Goal: Communication & Community: Ask a question

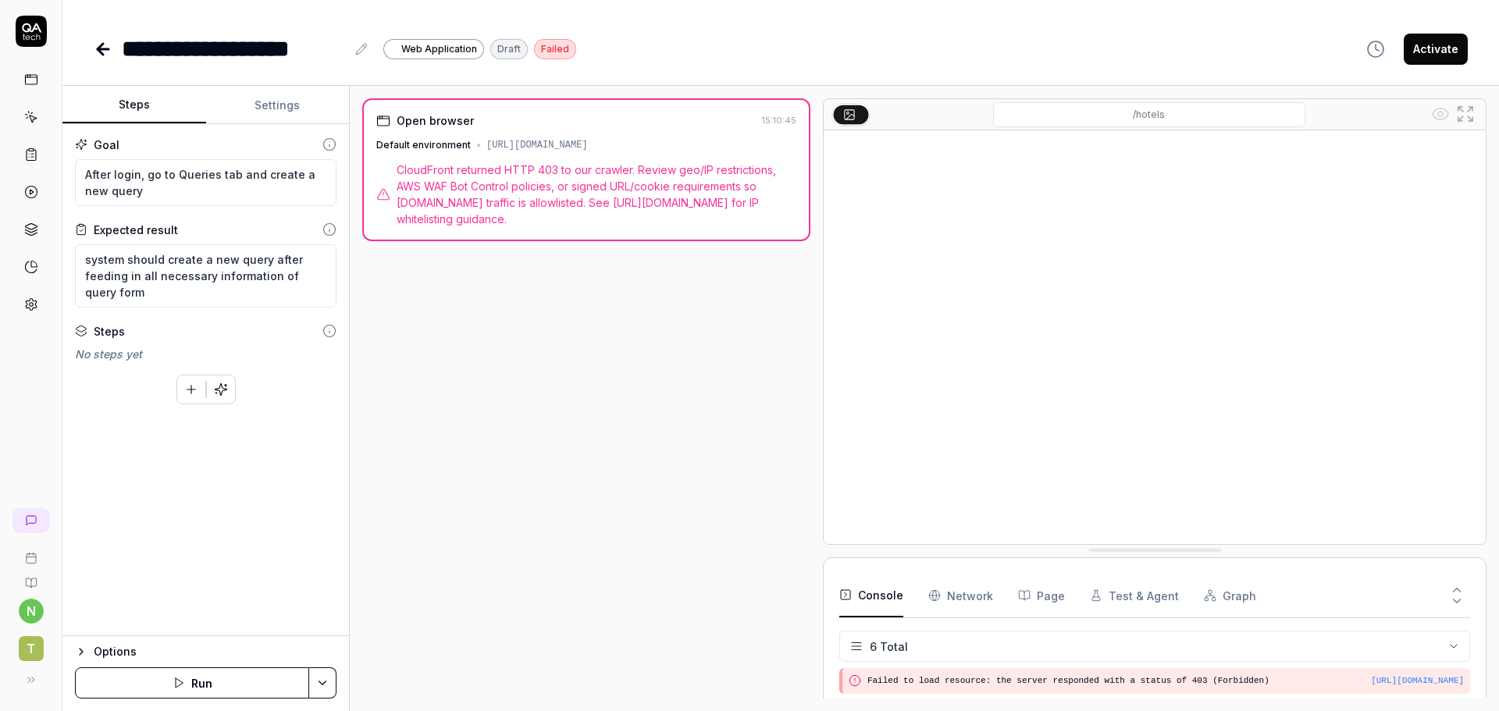
scroll to position [116, 0]
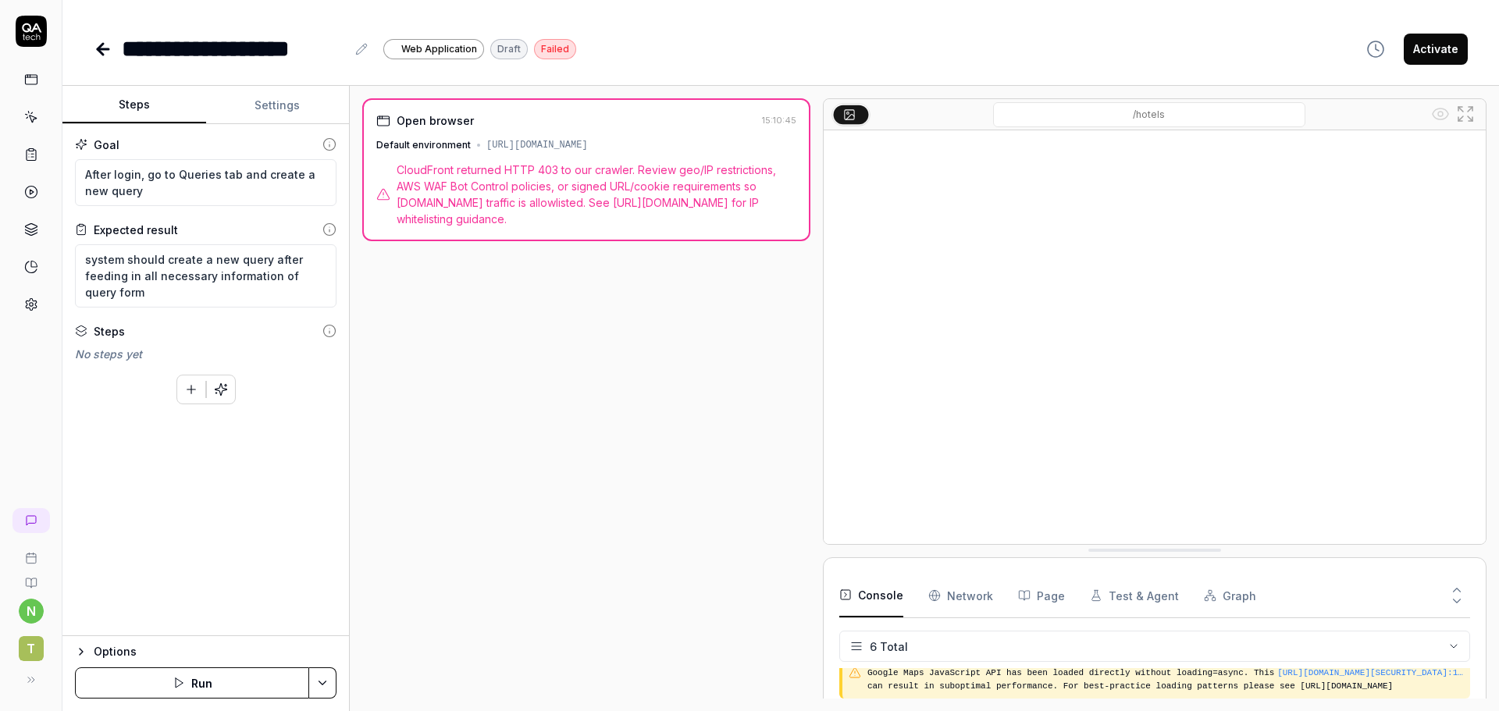
drag, startPoint x: 672, startPoint y: 147, endPoint x: 768, endPoint y: 145, distance: 96.1
click at [768, 145] on div "Default environment https://dtu5juabzuf4r.cloudfront.net/resources/hotels" at bounding box center [586, 145] width 420 height 14
click at [289, 94] on button "Settings" at bounding box center [278, 105] width 144 height 37
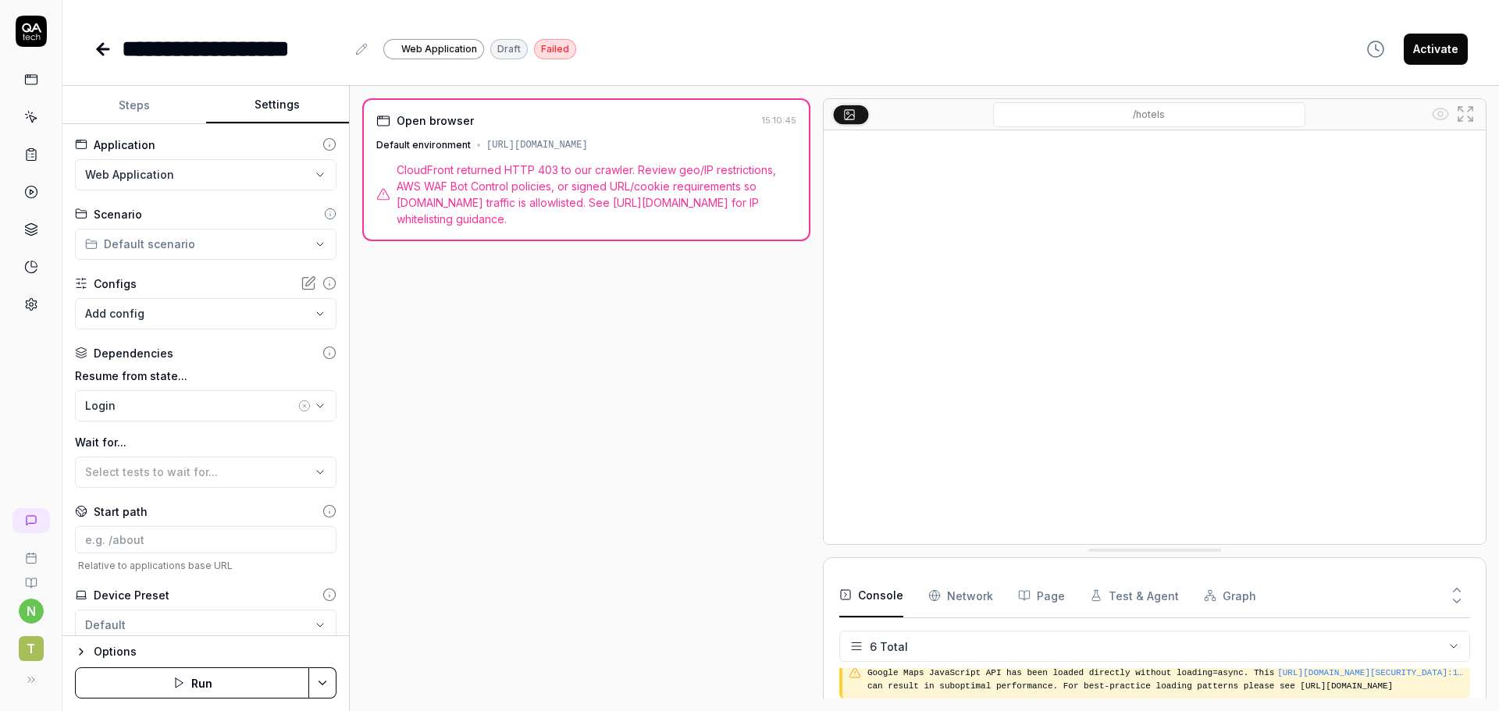
scroll to position [52, 0]
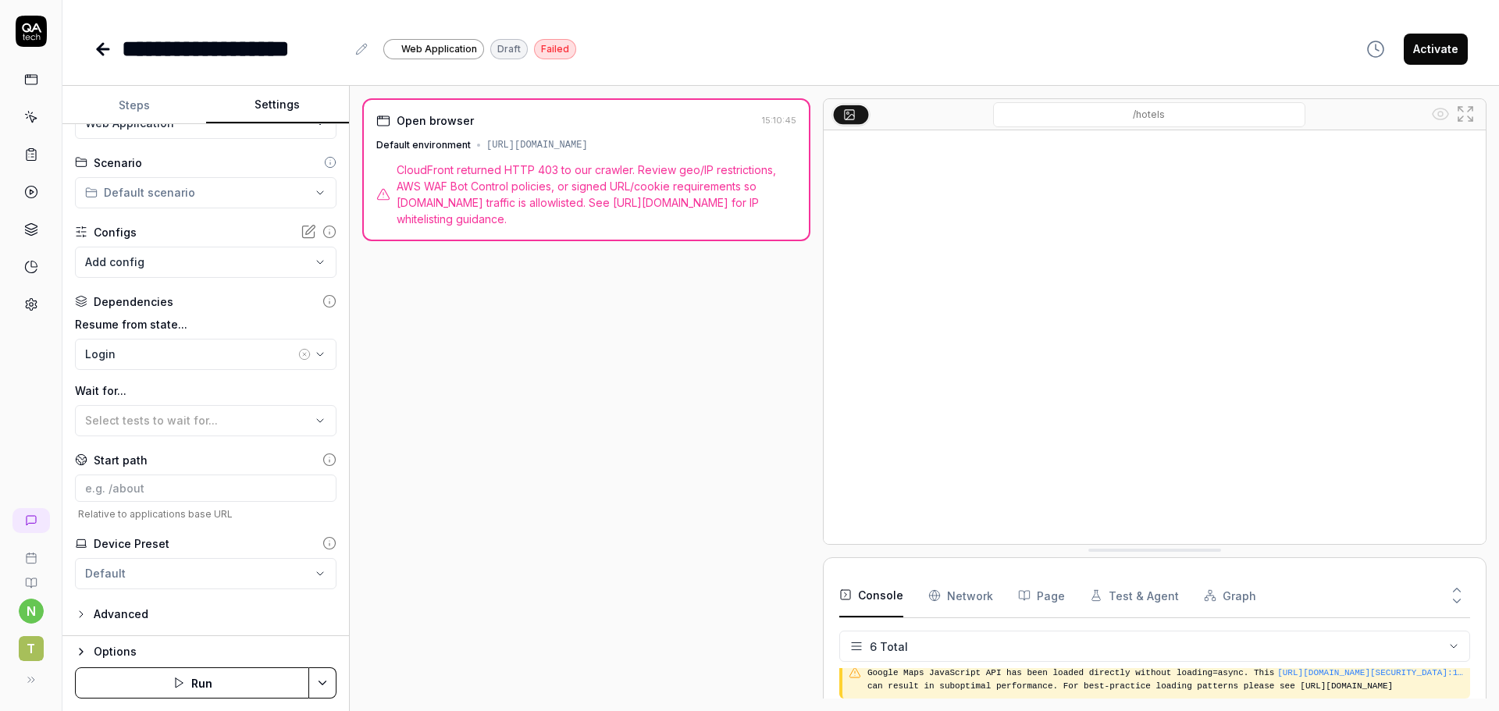
click at [146, 601] on div "**********" at bounding box center [205, 380] width 287 height 512
click at [142, 615] on div "Advanced" at bounding box center [121, 614] width 55 height 19
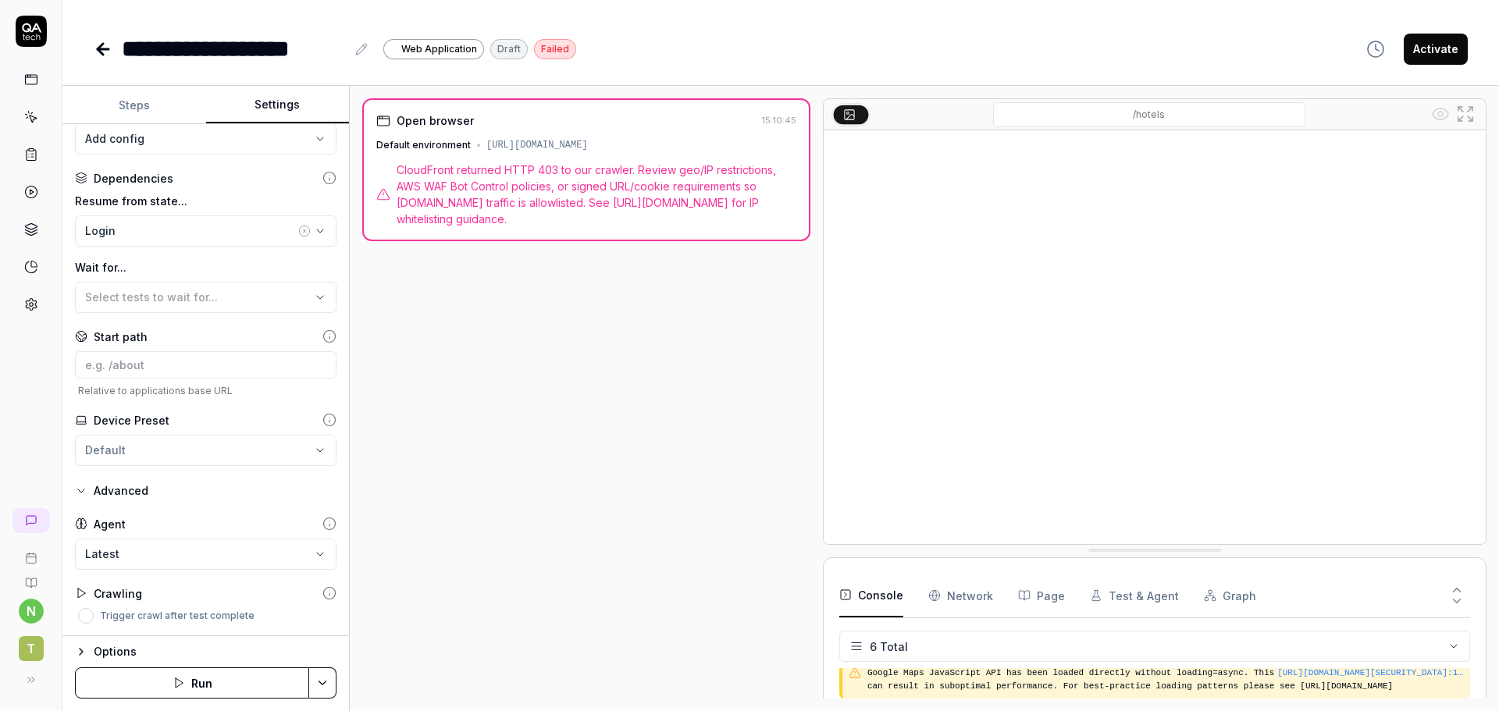
click at [118, 655] on div "Options" at bounding box center [215, 652] width 243 height 19
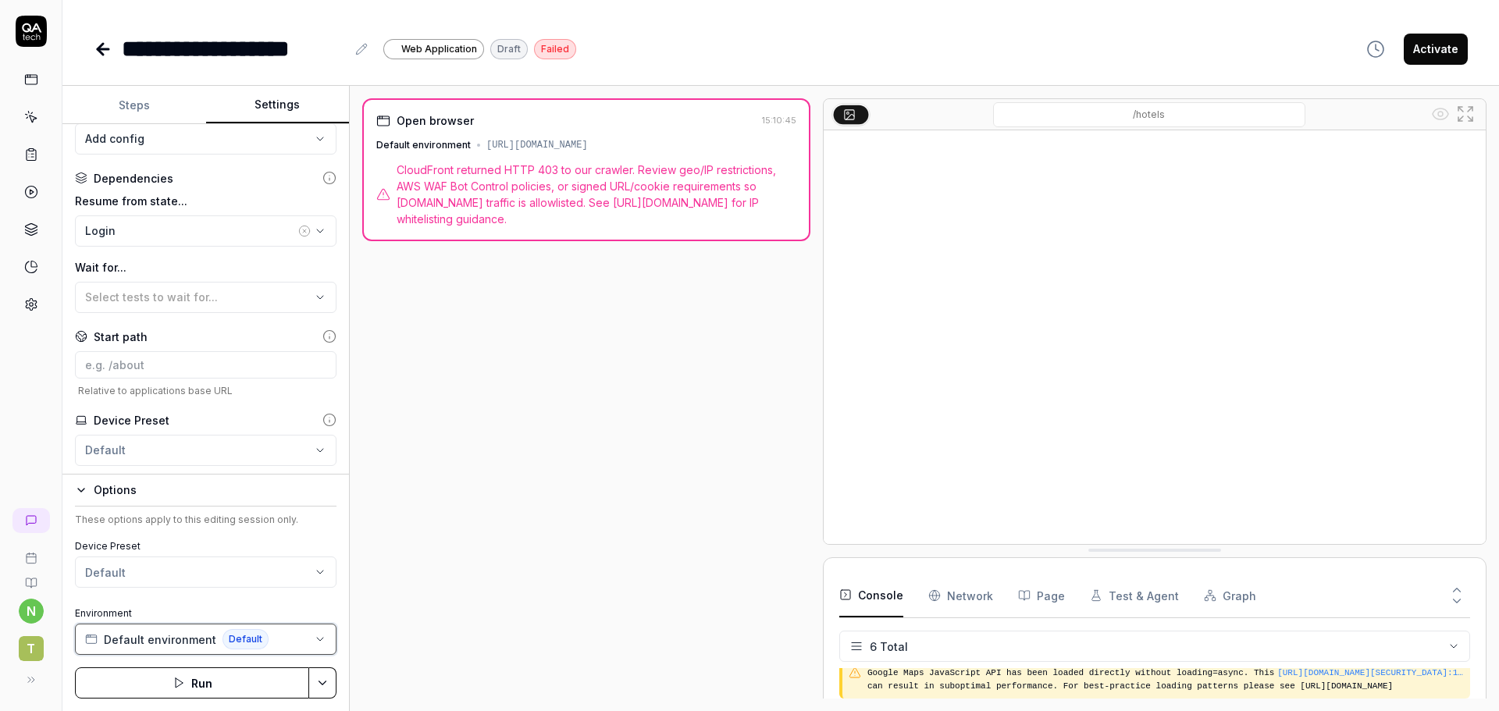
click at [310, 640] on button "Default environment Default" at bounding box center [206, 639] width 262 height 31
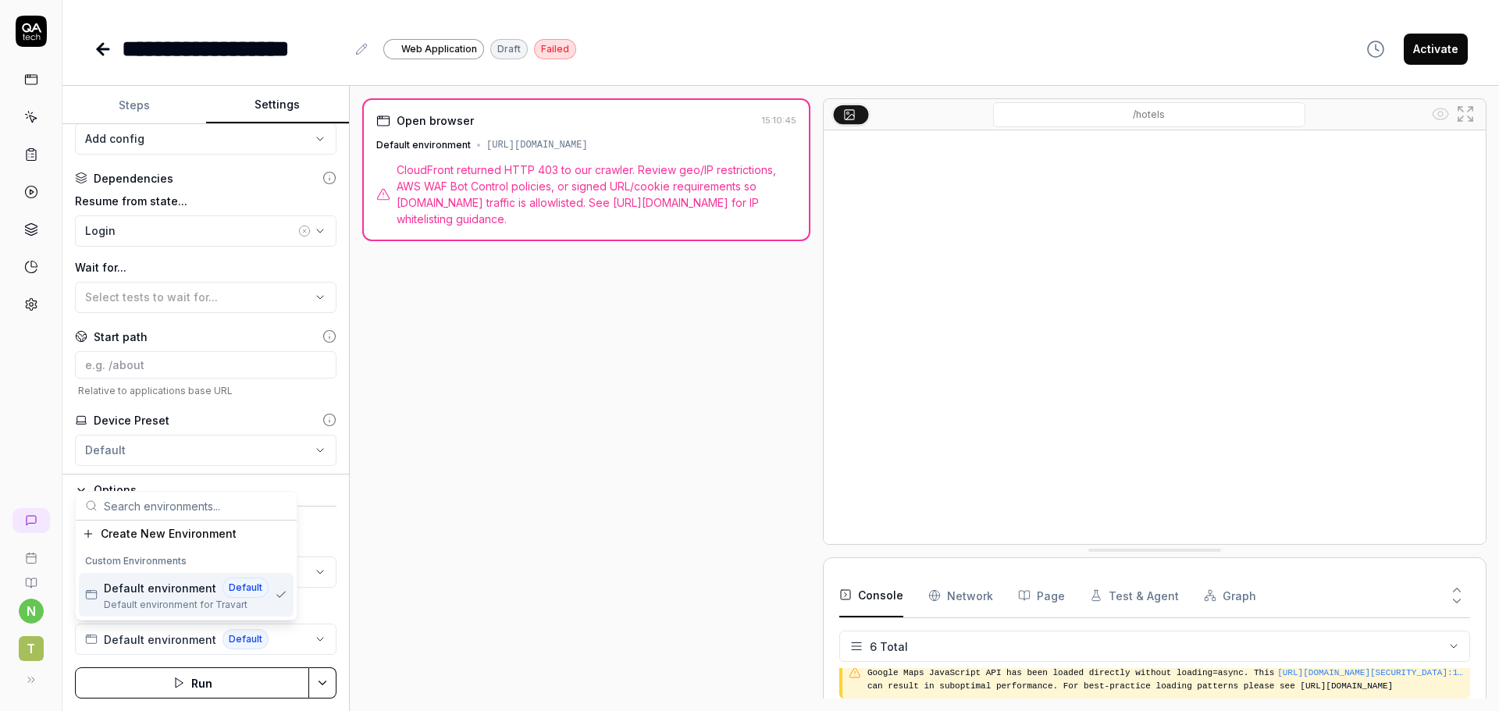
click at [521, 551] on div "Open browser 15:10:45 Default environment https://dtu5juabzuf4r.cloudfront.net/…" at bounding box center [586, 398] width 448 height 601
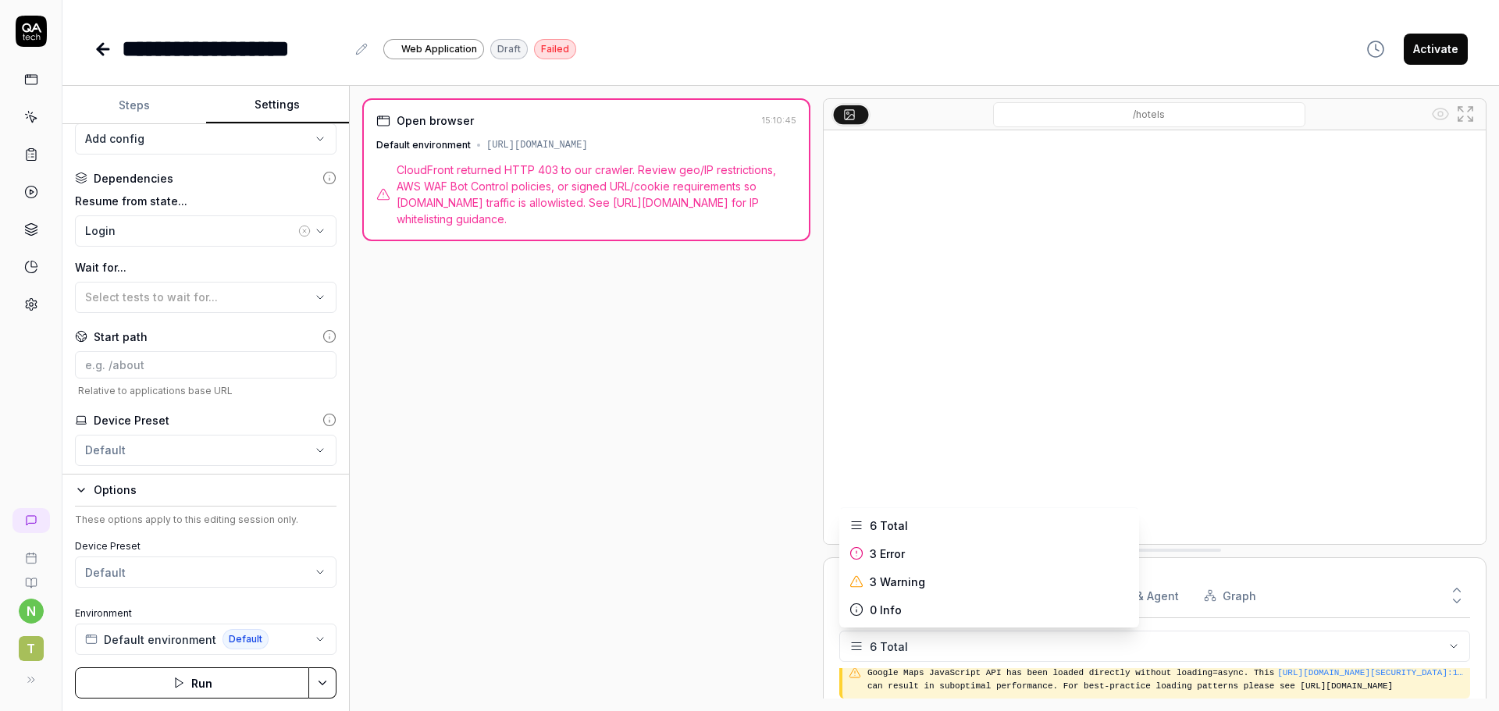
click at [1408, 644] on html "**********" at bounding box center [749, 355] width 1499 height 711
click at [622, 346] on html "**********" at bounding box center [749, 355] width 1499 height 711
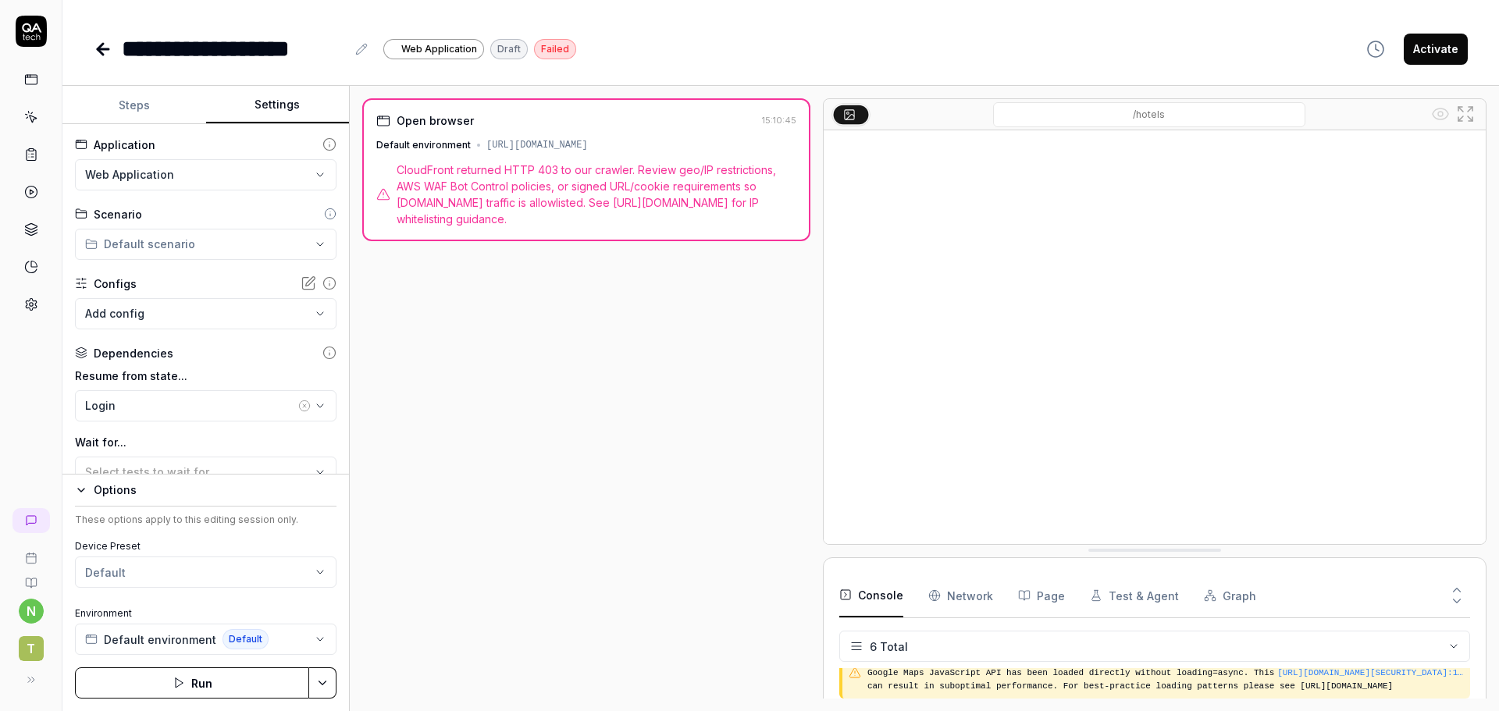
click at [127, 116] on button "Steps" at bounding box center [134, 105] width 144 height 37
click at [285, 115] on button "Settings" at bounding box center [278, 105] width 144 height 37
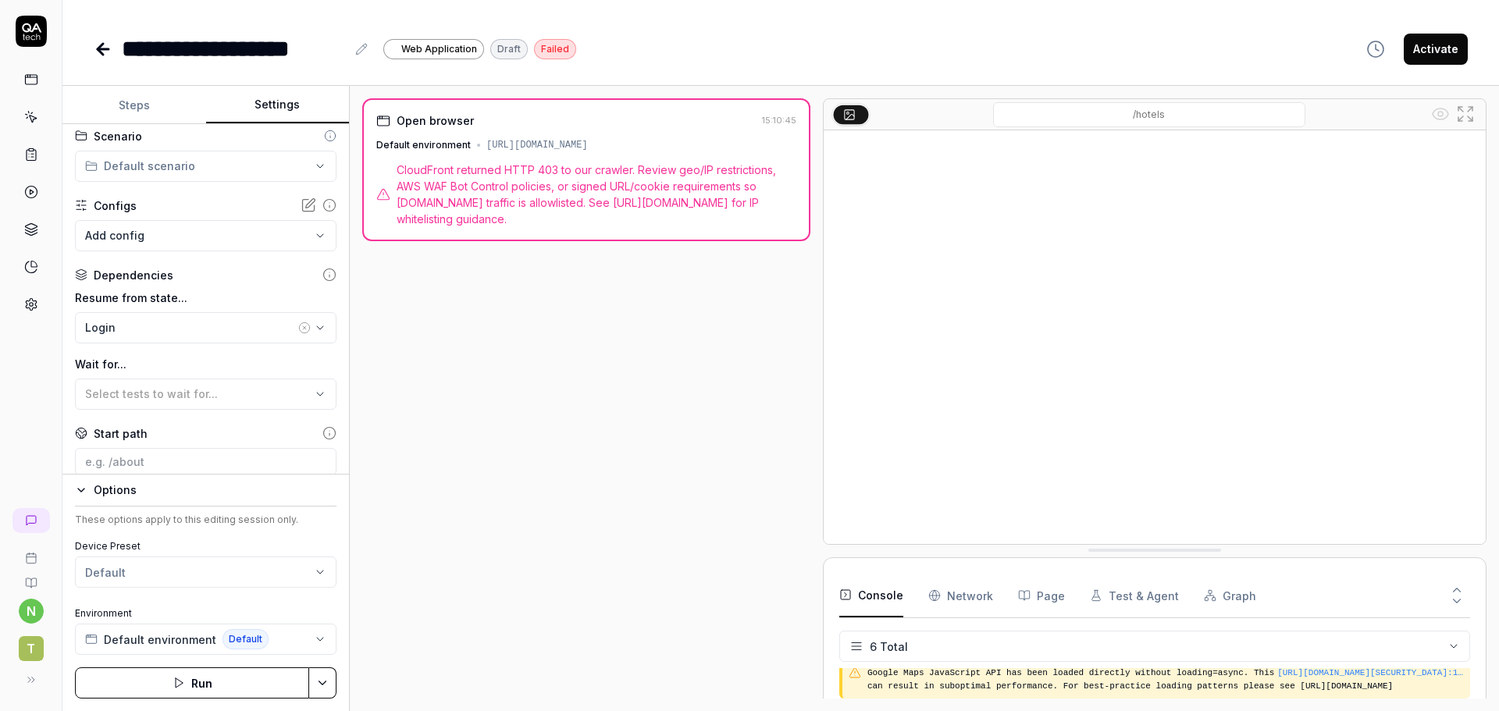
drag, startPoint x: 672, startPoint y: 145, endPoint x: 771, endPoint y: 145, distance: 99.2
click at [771, 145] on div "Default environment https://dtu5juabzuf4r.cloudfront.net/resources/hotels" at bounding box center [586, 145] width 420 height 14
click at [104, 52] on icon at bounding box center [103, 49] width 19 height 19
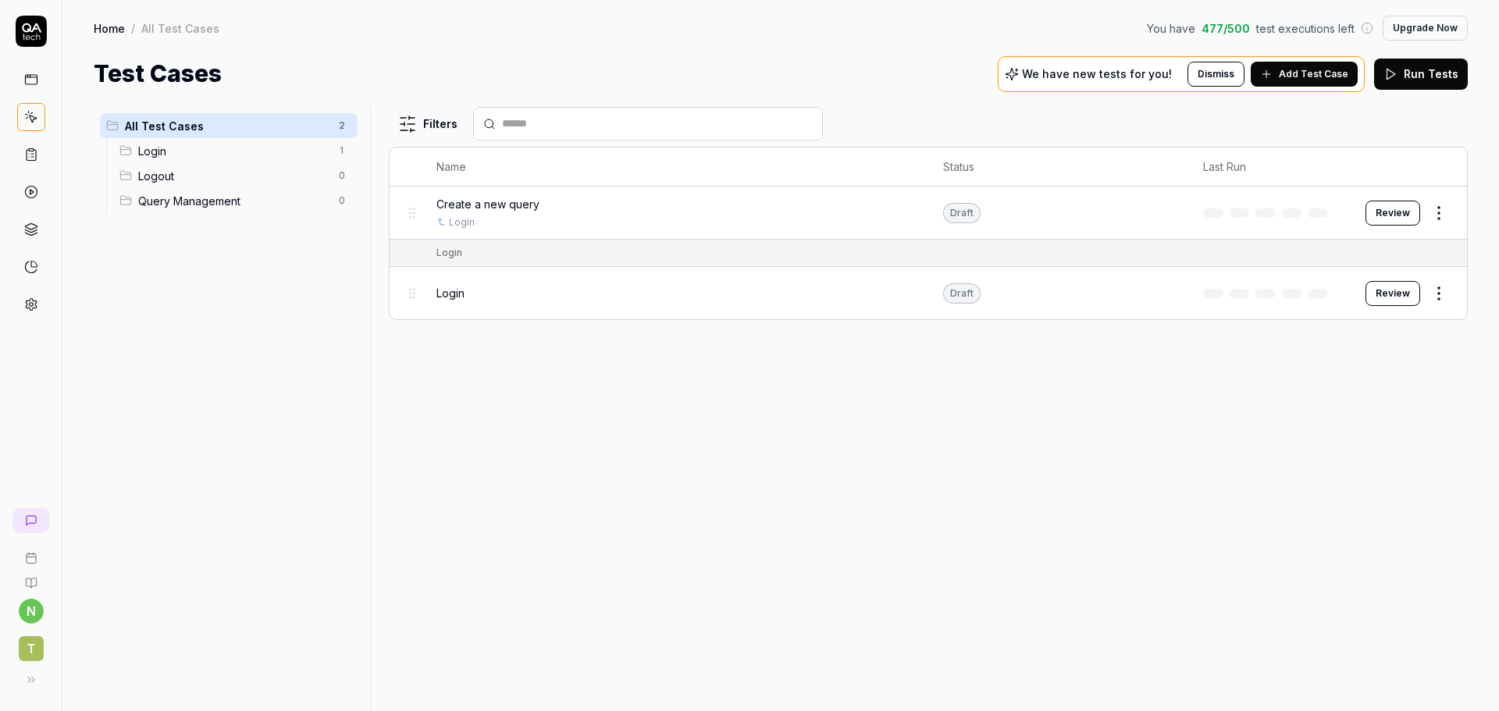
click at [1437, 291] on html "n T Home / All Test Cases You have 477 / 500 test executions left Upgrade Now H…" at bounding box center [749, 355] width 1499 height 711
click at [1359, 350] on div "Run Test" at bounding box center [1374, 359] width 148 height 34
click at [1421, 669] on button "View run" at bounding box center [1421, 669] width 68 height 31
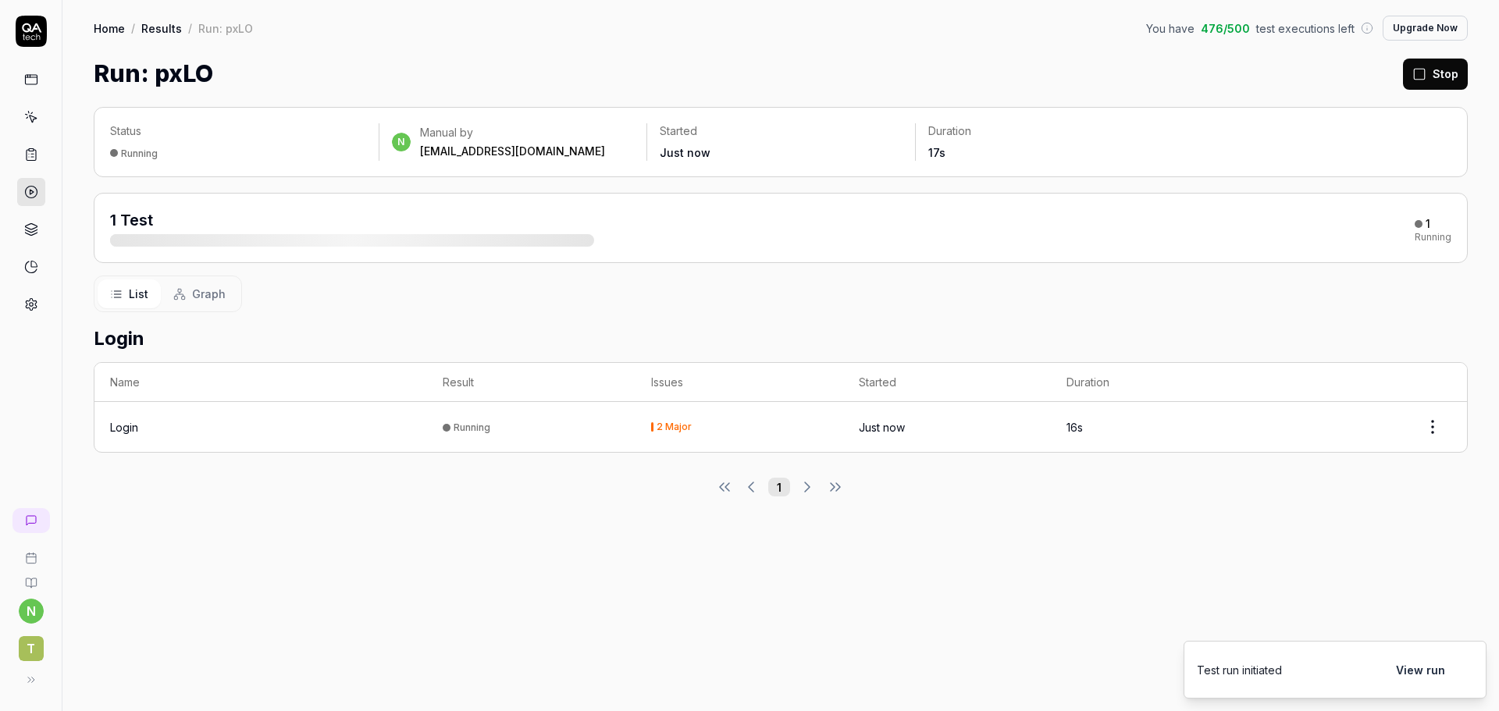
click at [1414, 671] on button "View run" at bounding box center [1421, 669] width 68 height 31
click at [27, 684] on icon at bounding box center [28, 680] width 12 height 12
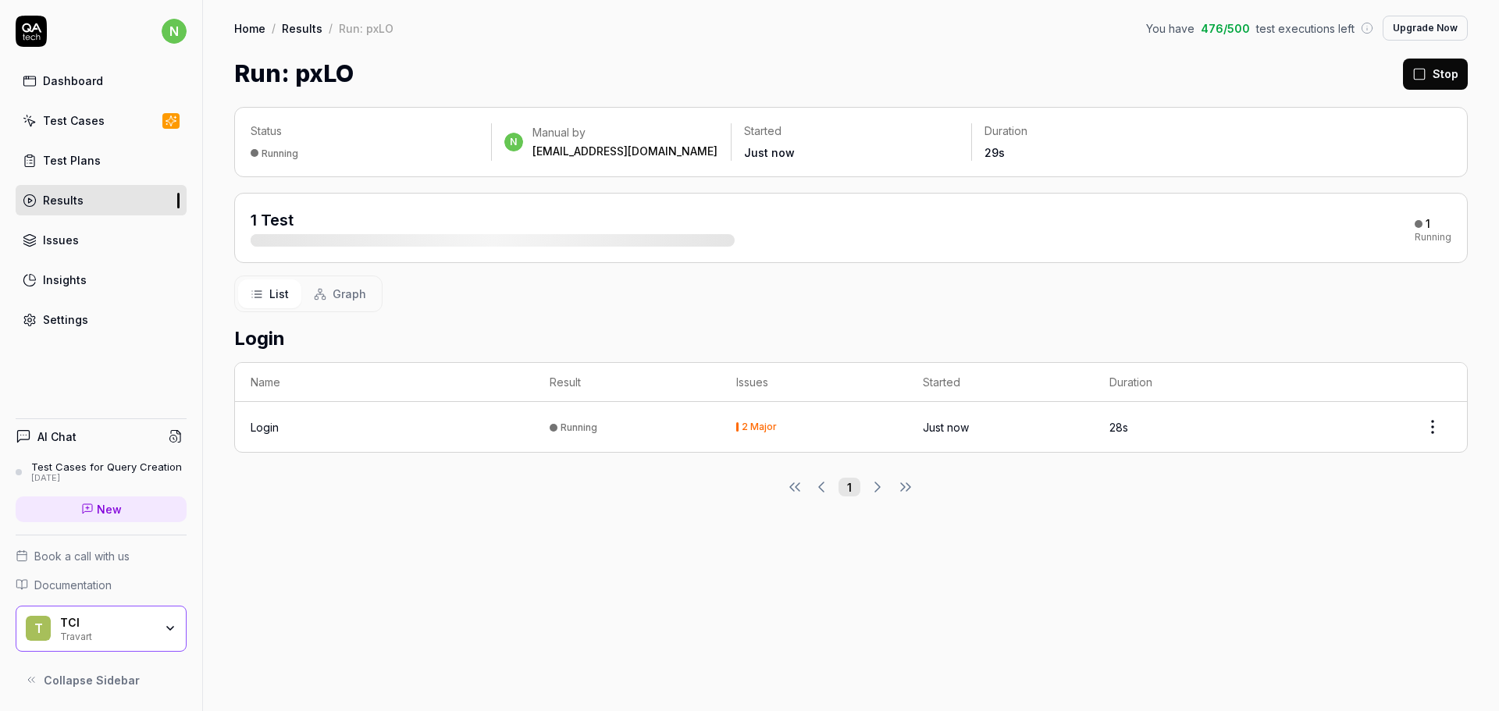
click at [92, 126] on div "Test Cases" at bounding box center [74, 120] width 62 height 16
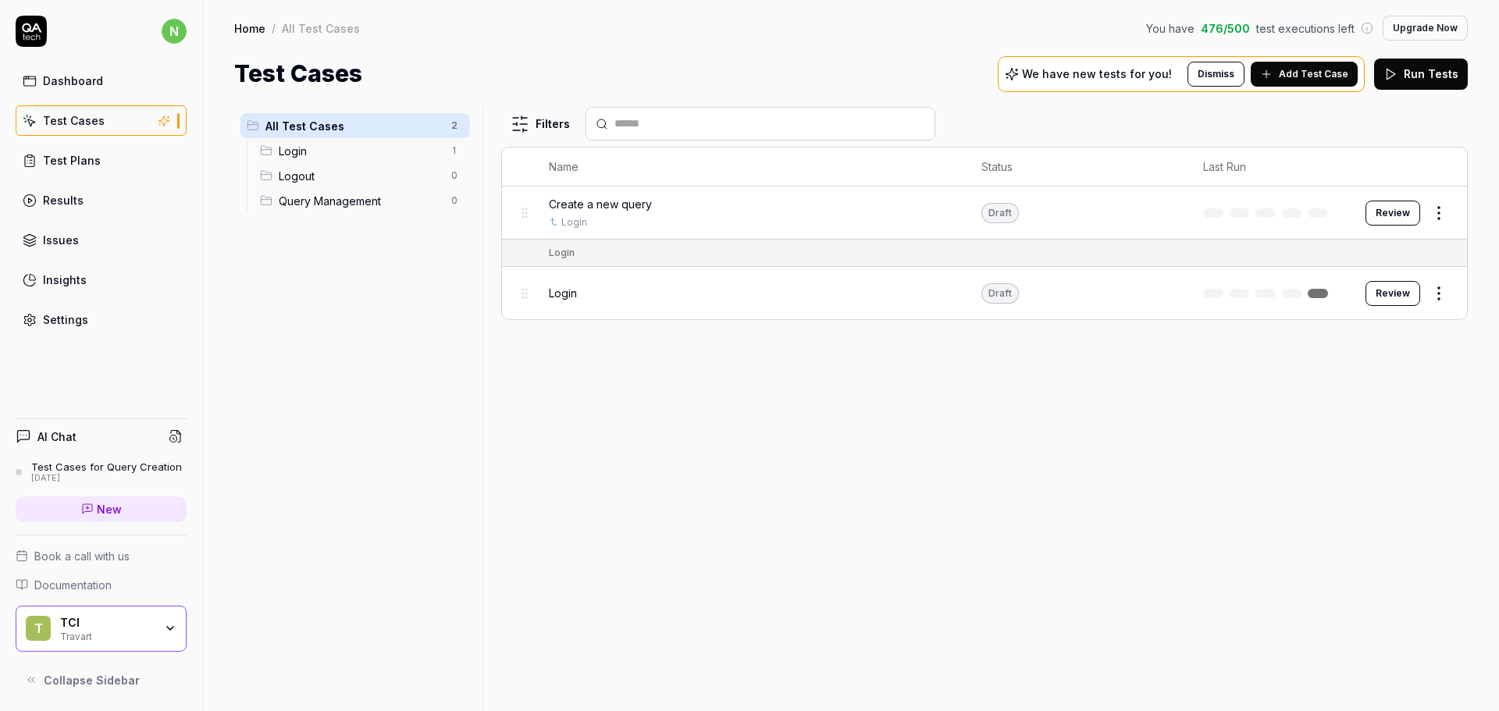
click at [94, 158] on div "Test Plans" at bounding box center [72, 160] width 58 height 16
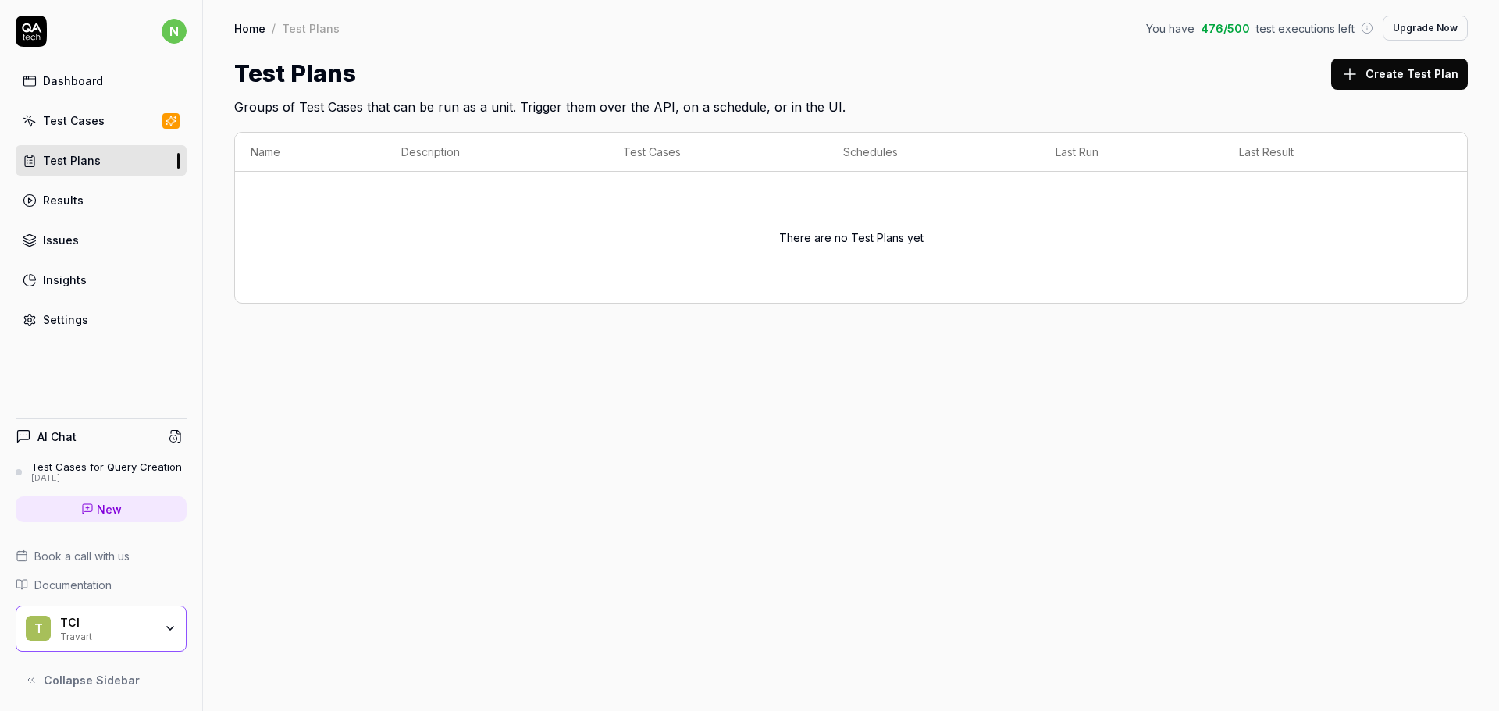
click at [82, 201] on link "Results" at bounding box center [101, 200] width 171 height 30
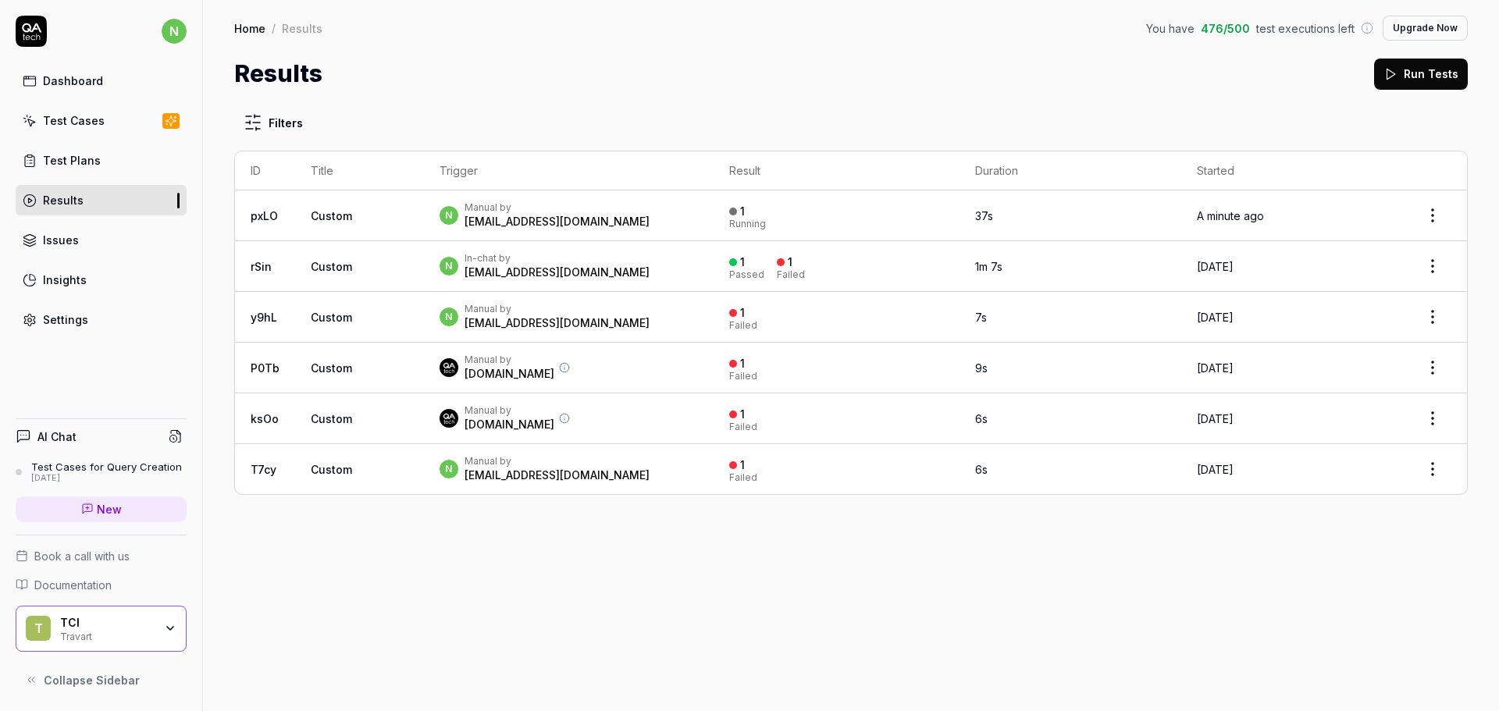
click at [75, 239] on div "Issues" at bounding box center [61, 240] width 36 height 16
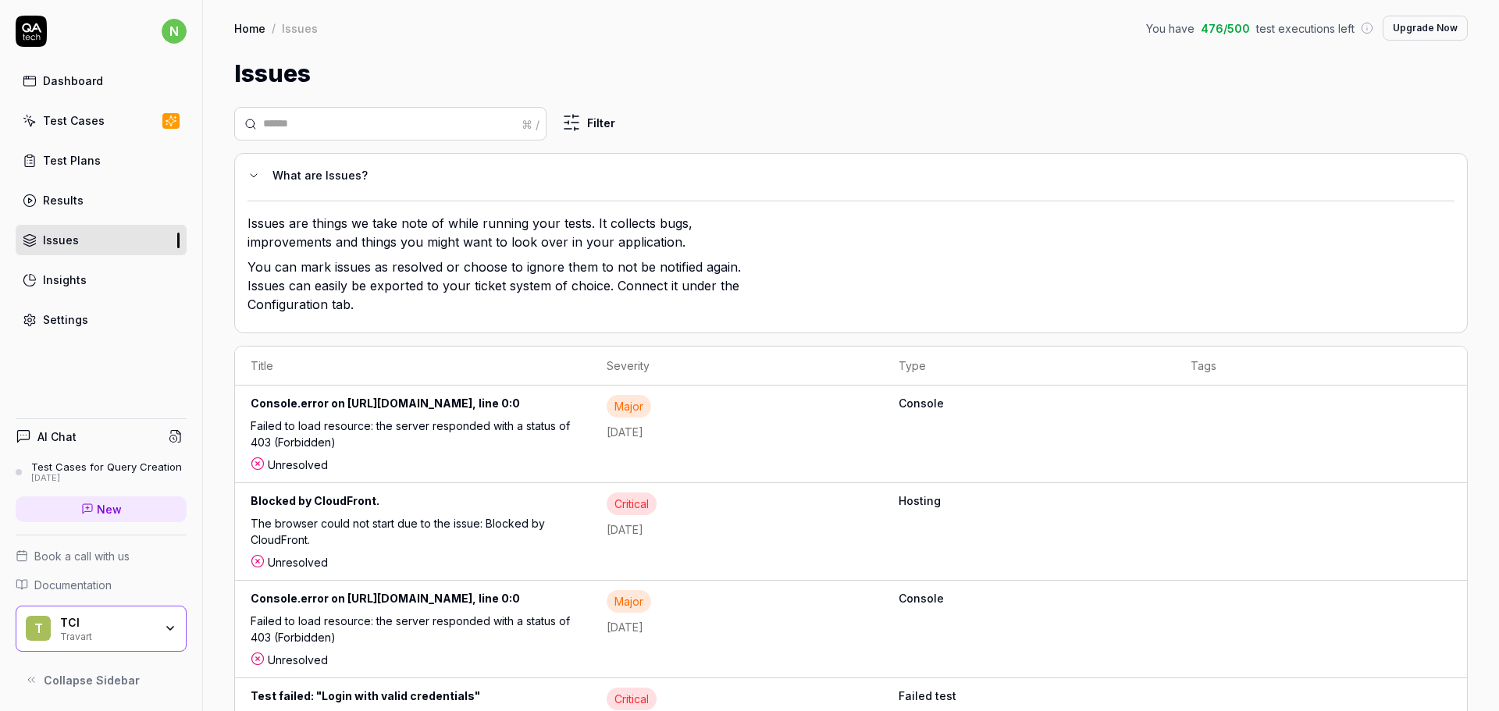
click at [79, 204] on div "Results" at bounding box center [63, 200] width 41 height 16
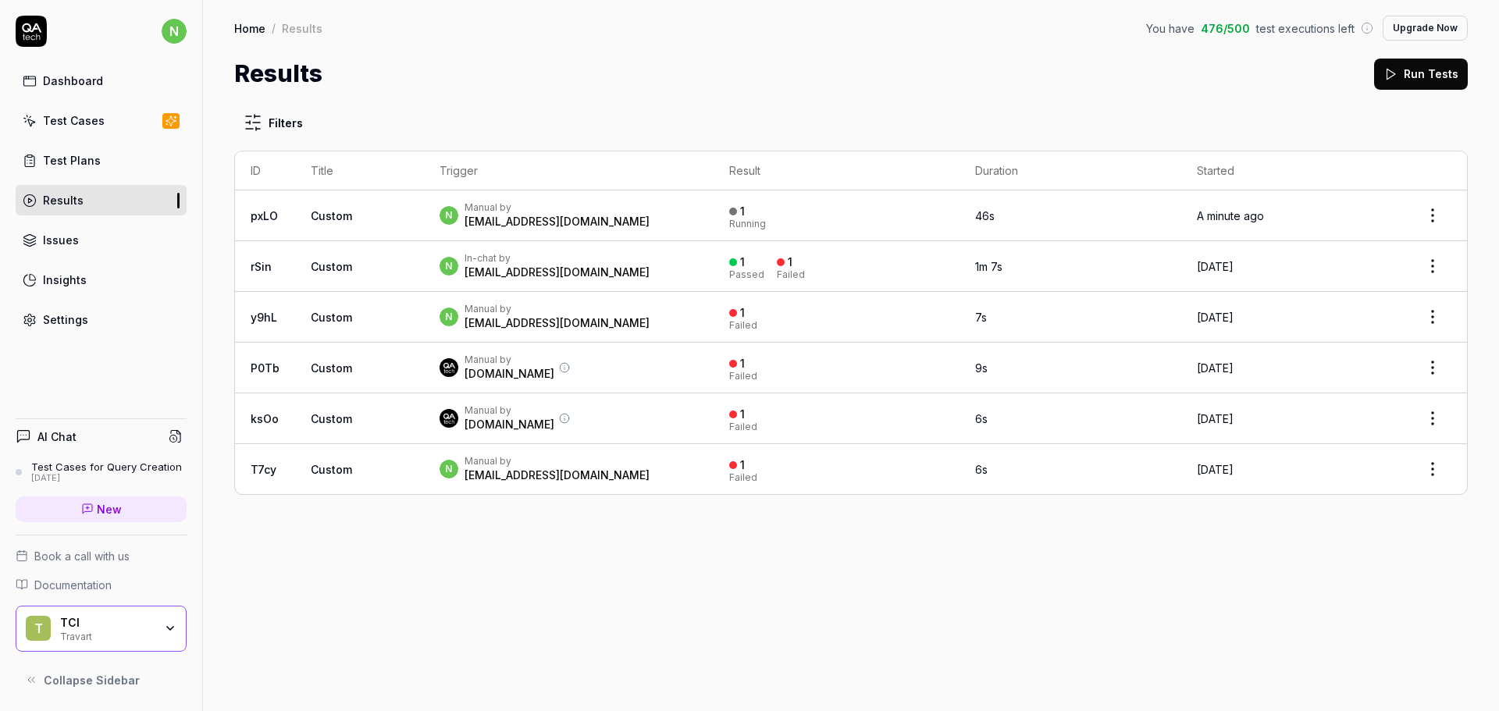
click at [73, 109] on link "Test Cases" at bounding box center [101, 120] width 171 height 30
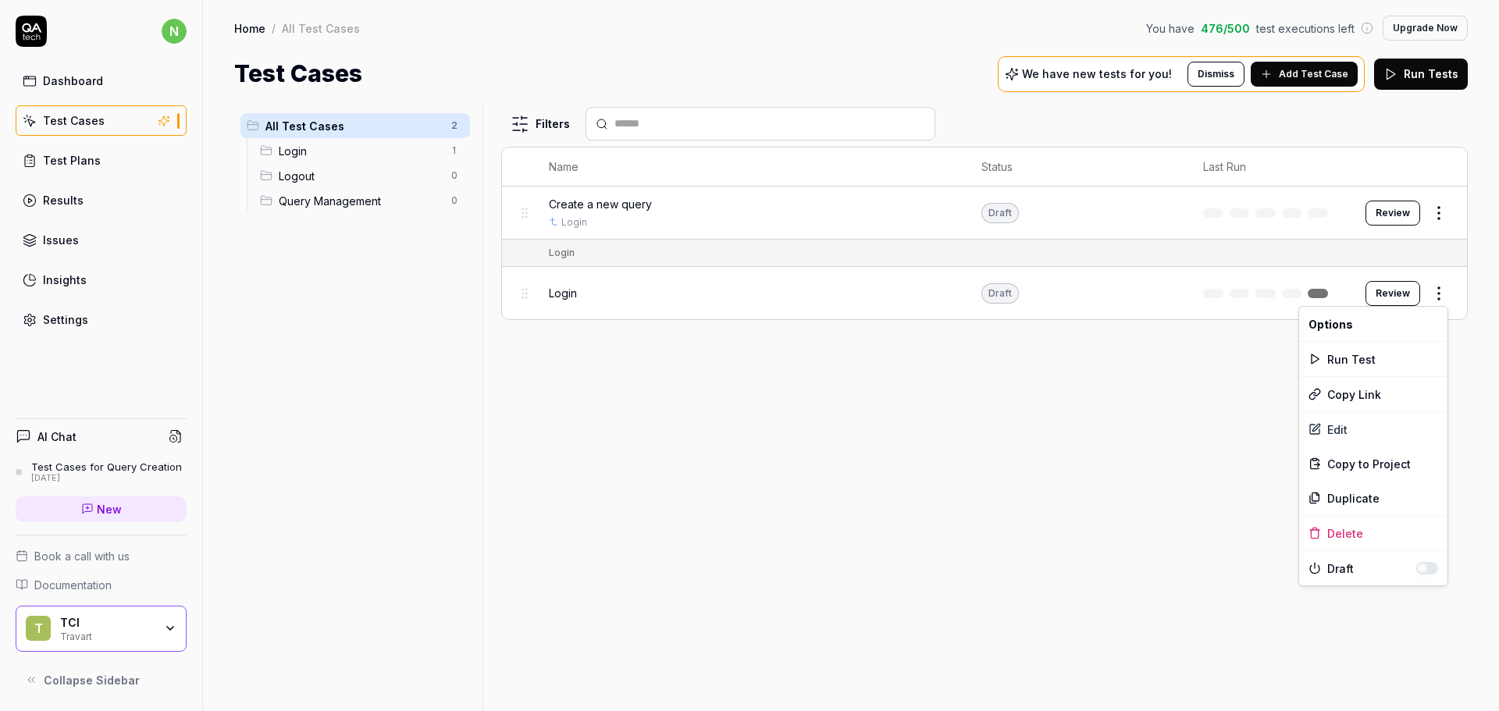
click at [1442, 288] on html "n Dashboard Test Cases Test Plans Results Issues Insights Settings AI Chat Test…" at bounding box center [749, 355] width 1499 height 711
click at [1353, 358] on div "Run Test" at bounding box center [1374, 359] width 148 height 34
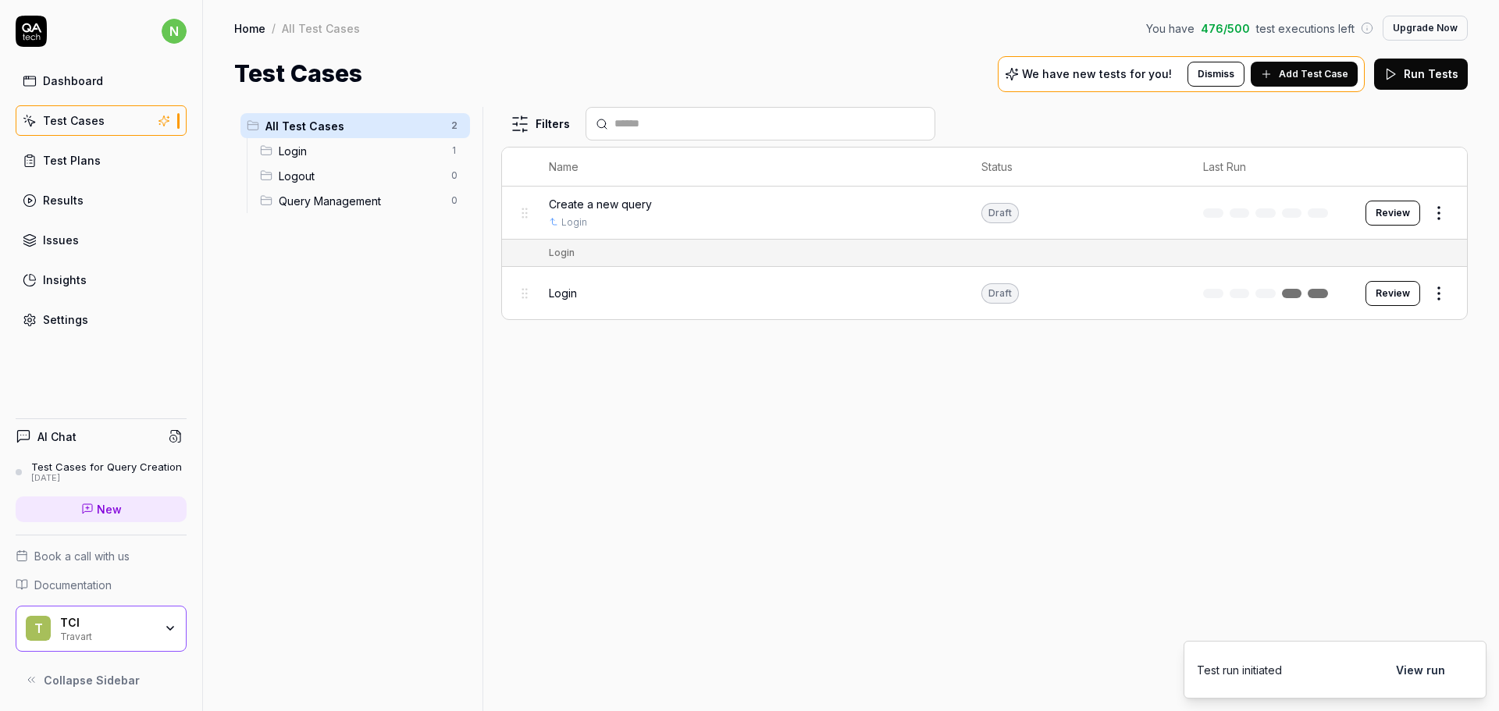
click at [1386, 293] on button "Review" at bounding box center [1393, 293] width 55 height 25
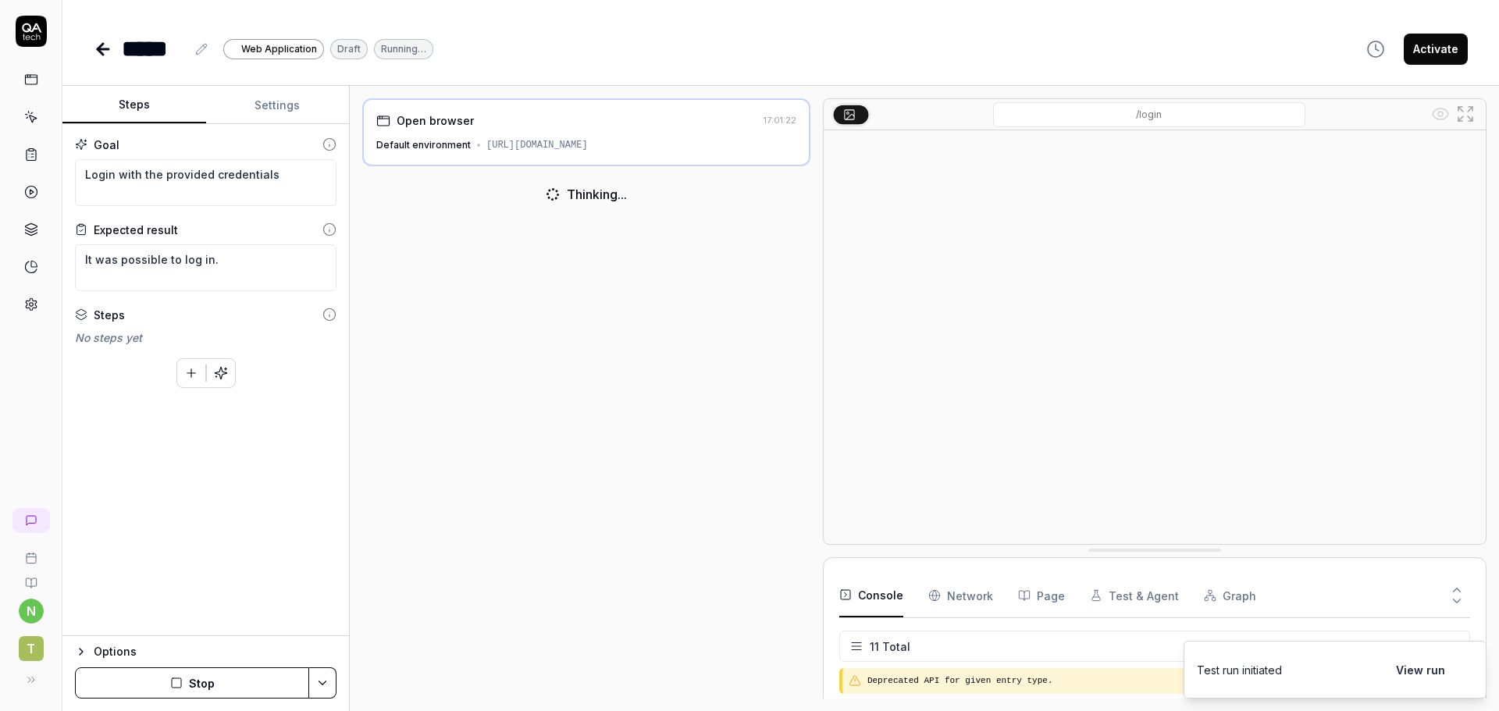
scroll to position [273, 0]
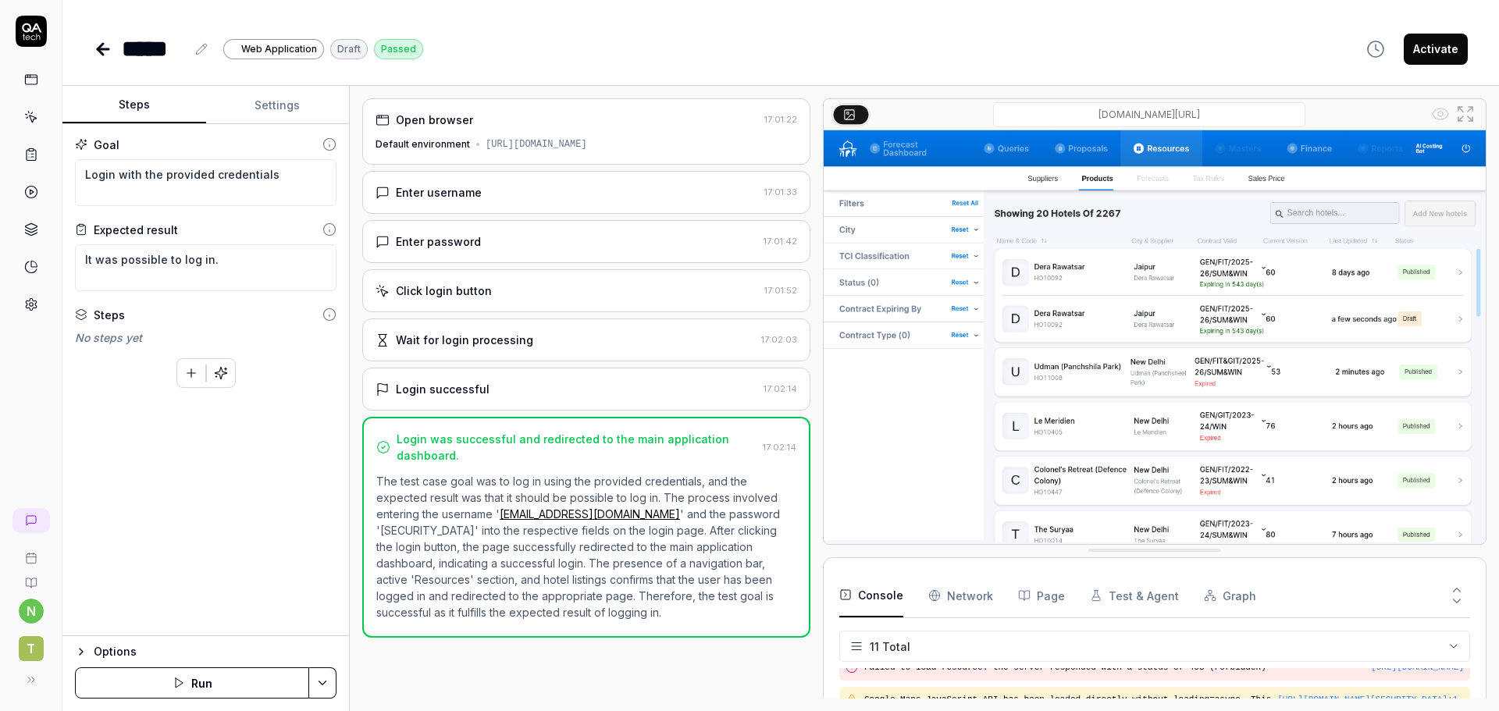
click at [37, 120] on icon at bounding box center [31, 117] width 14 height 14
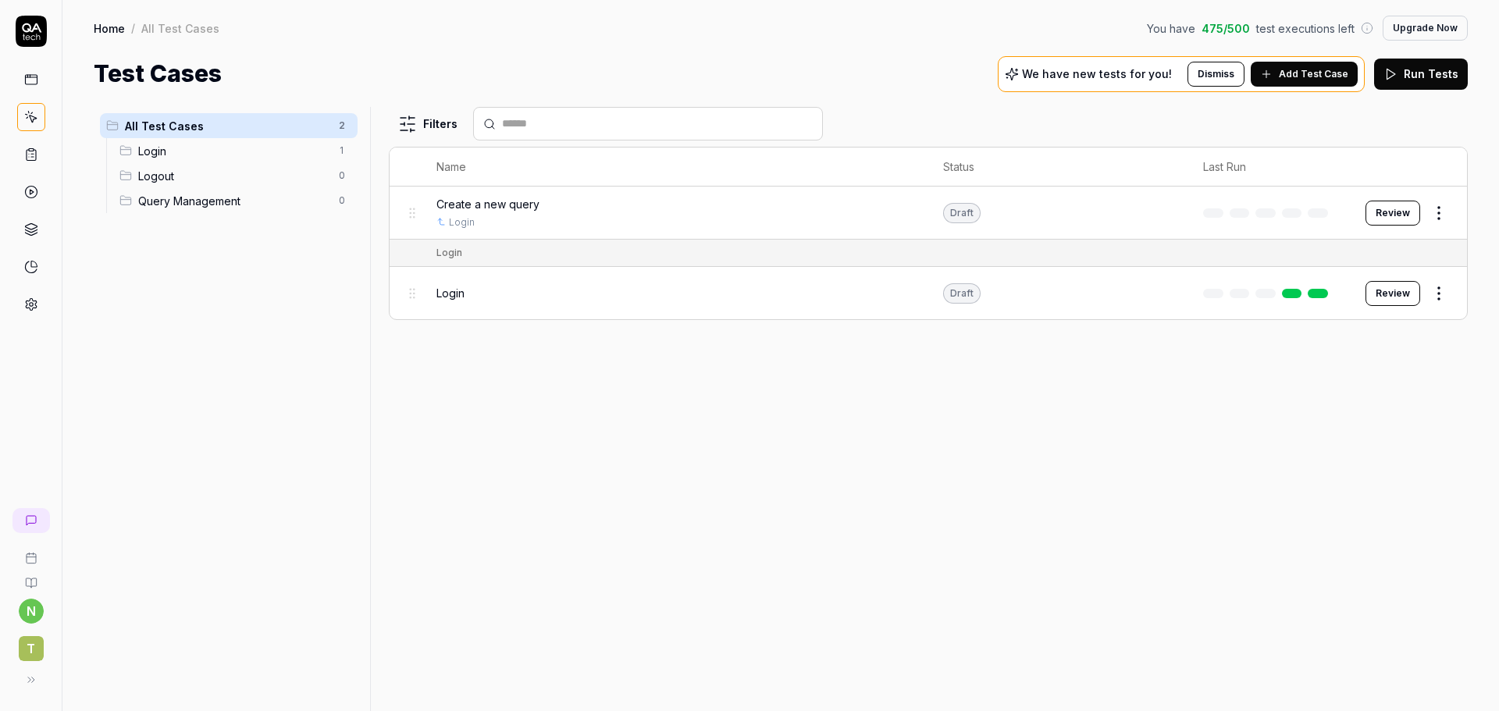
click at [1392, 210] on button "Review" at bounding box center [1393, 213] width 55 height 25
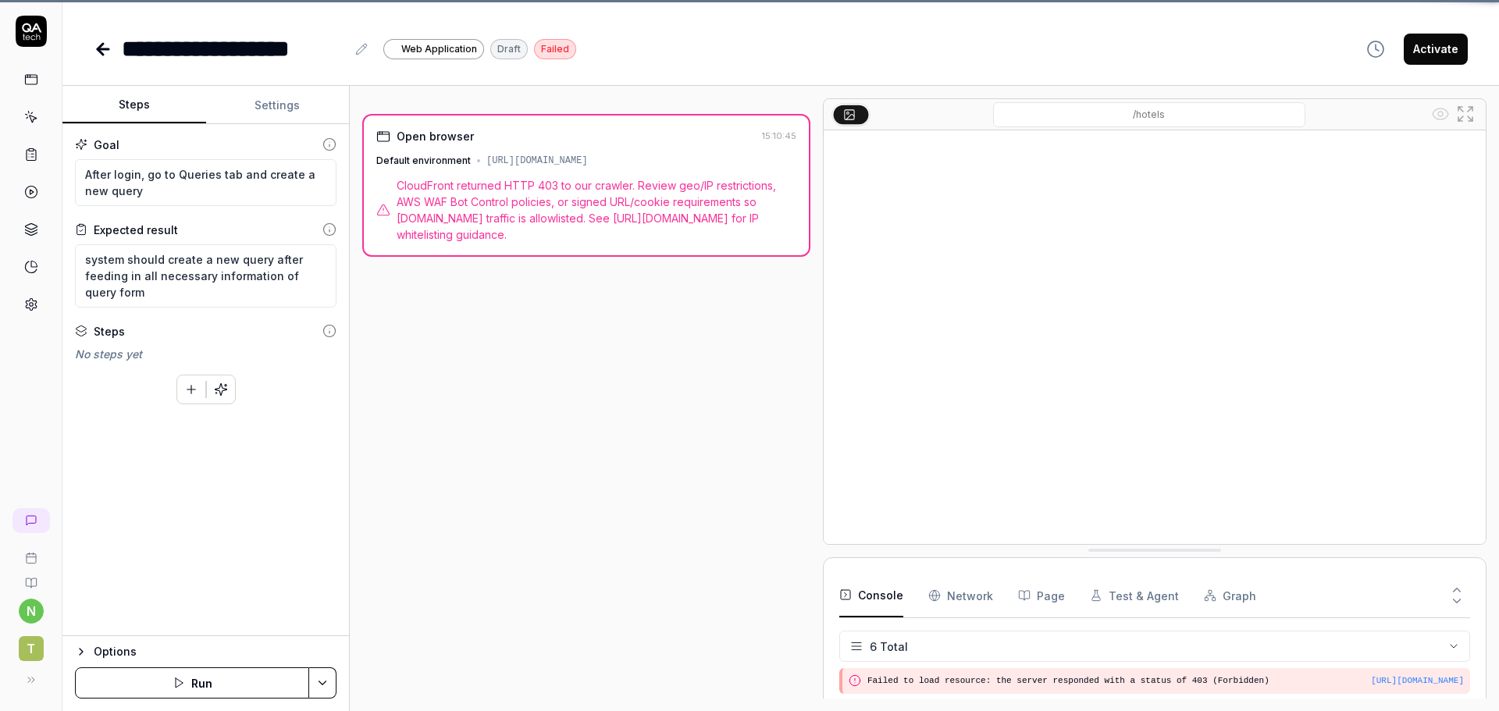
scroll to position [116, 0]
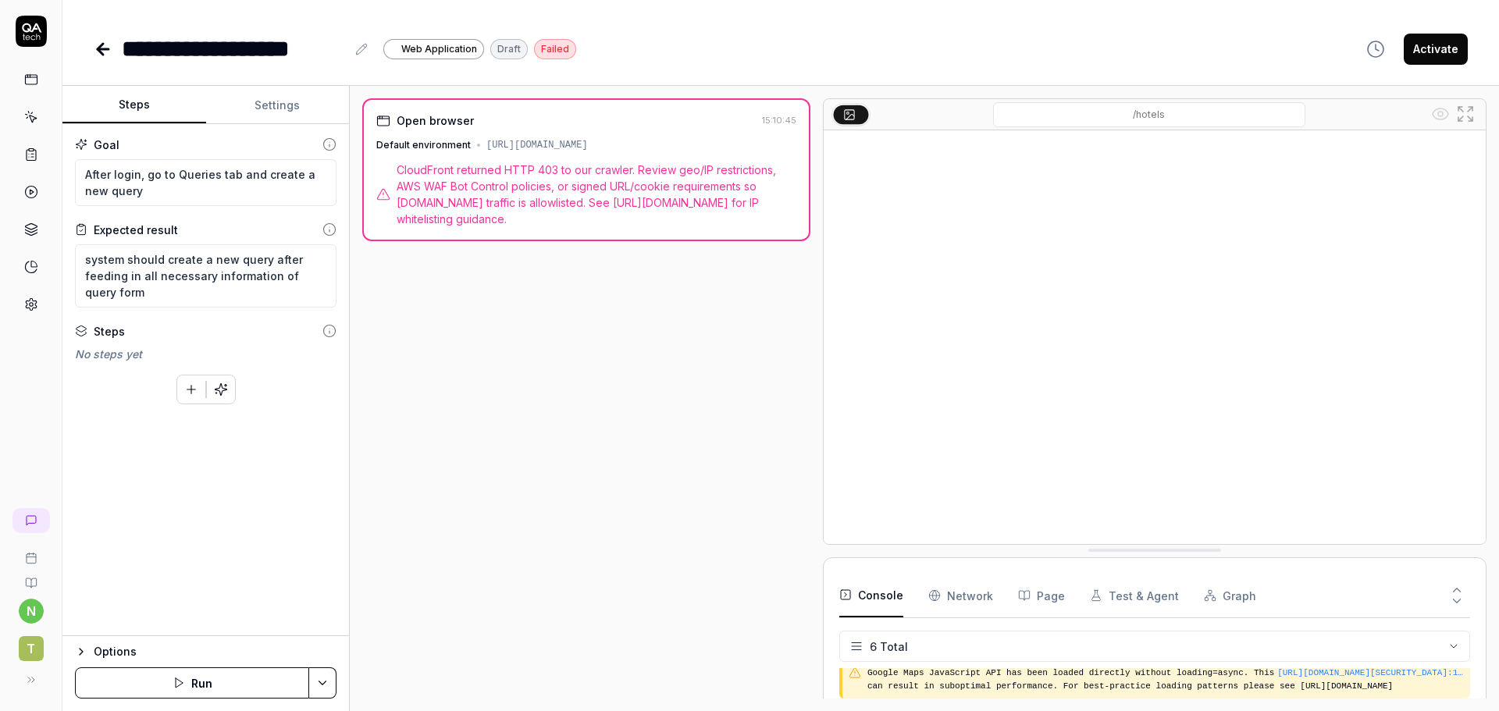
type textarea "*"
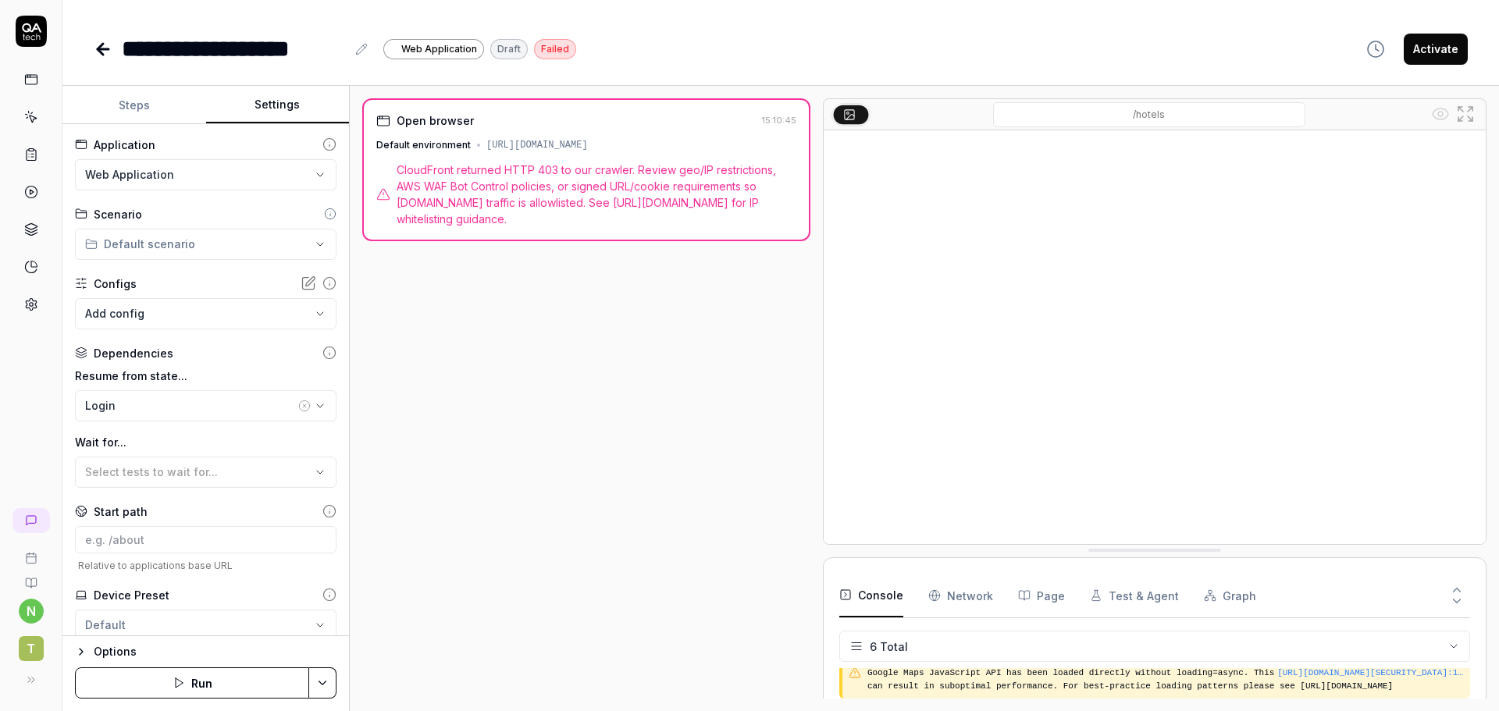
click at [263, 116] on button "Settings" at bounding box center [278, 105] width 144 height 37
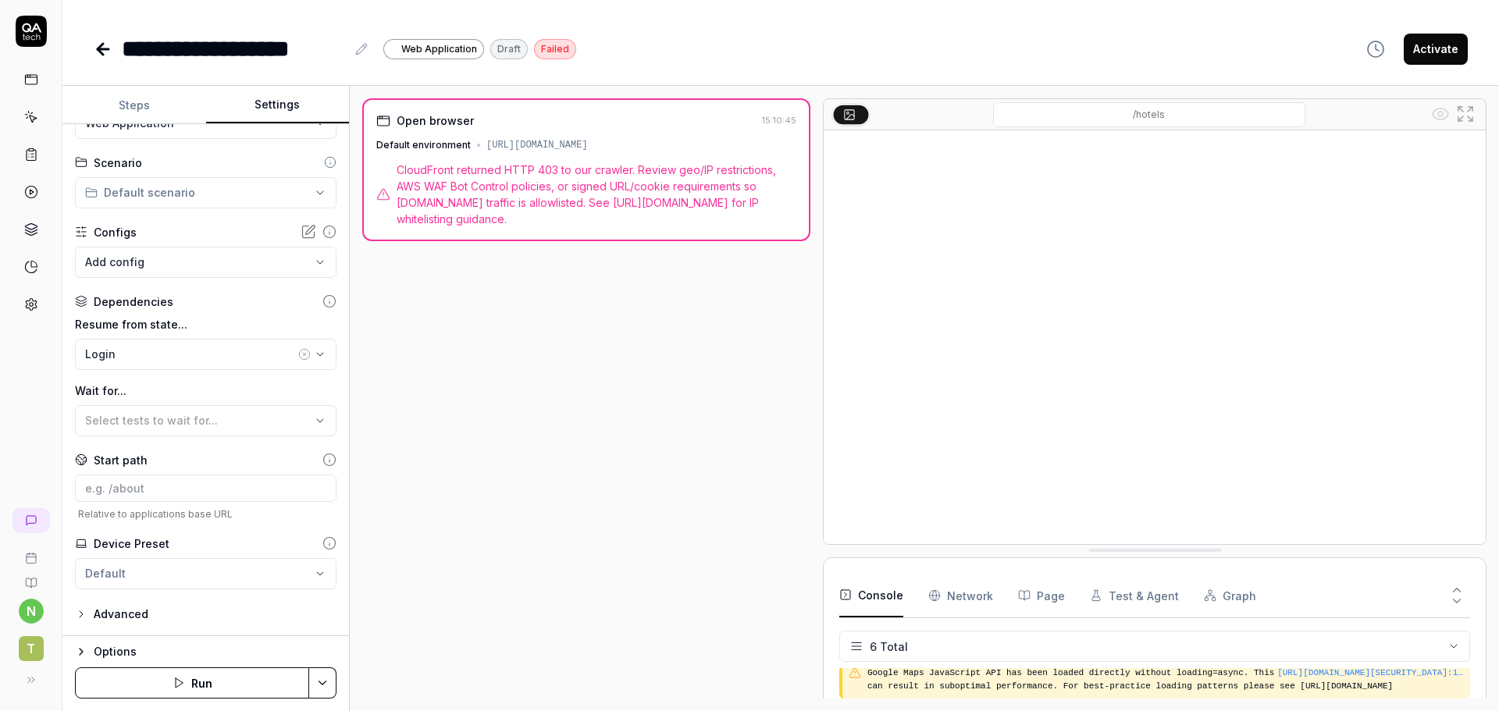
click at [206, 686] on button "Run" at bounding box center [192, 683] width 234 height 31
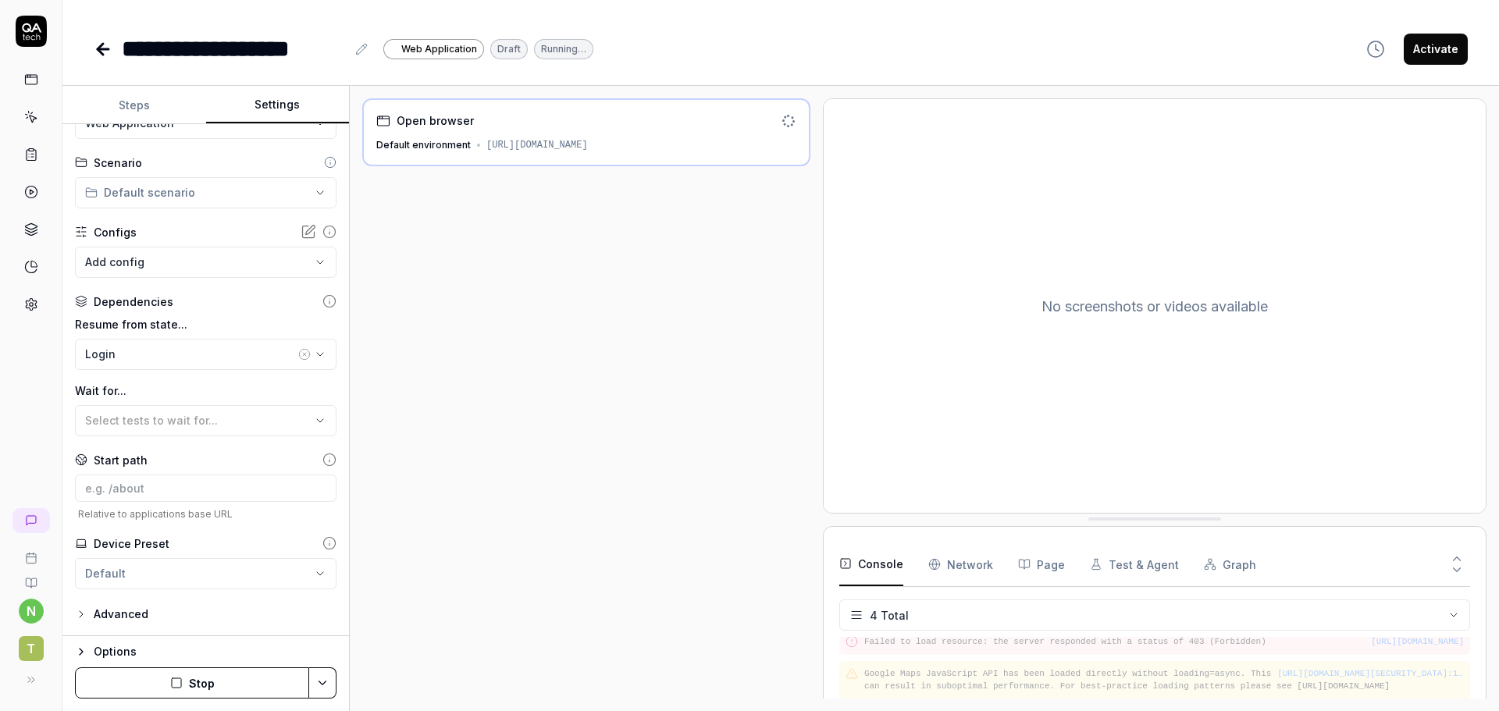
scroll to position [52, 0]
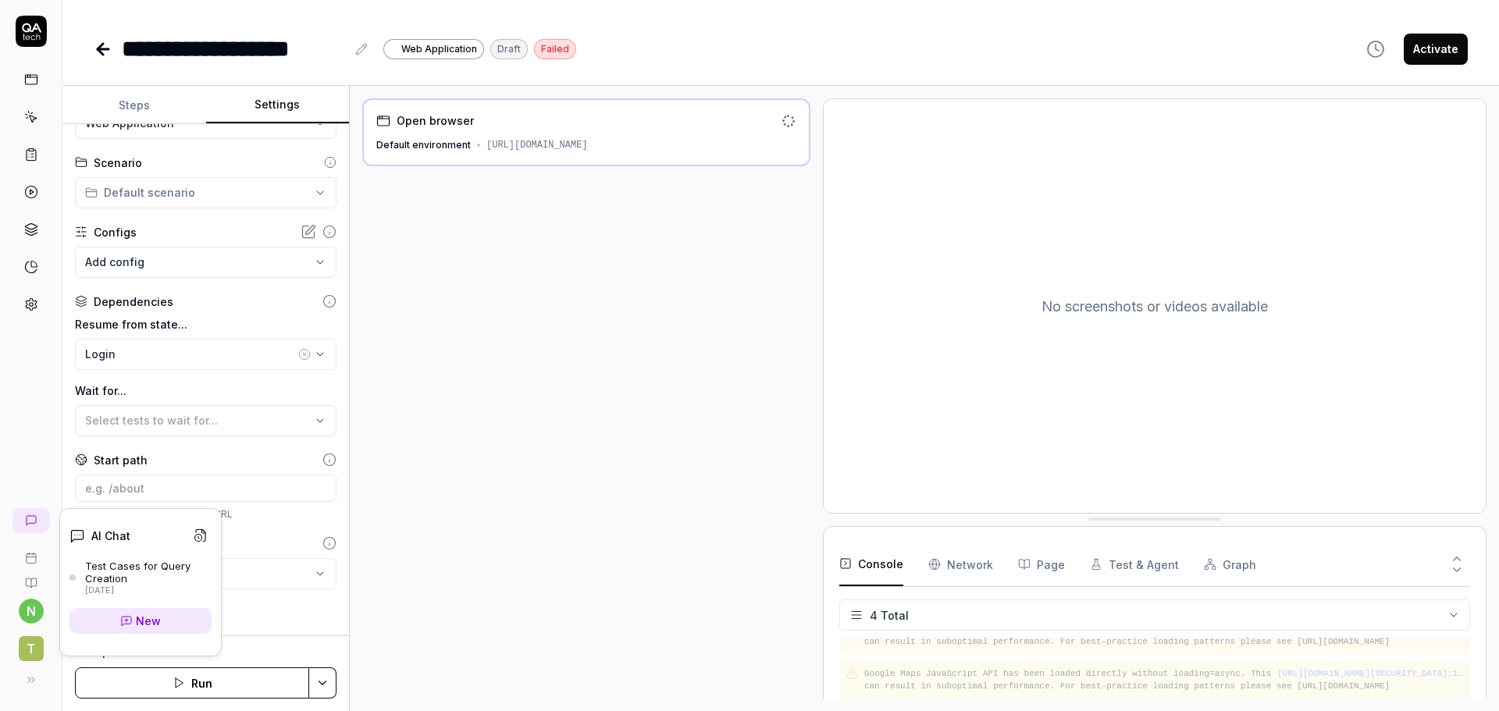
click at [127, 614] on link "New" at bounding box center [141, 621] width 142 height 26
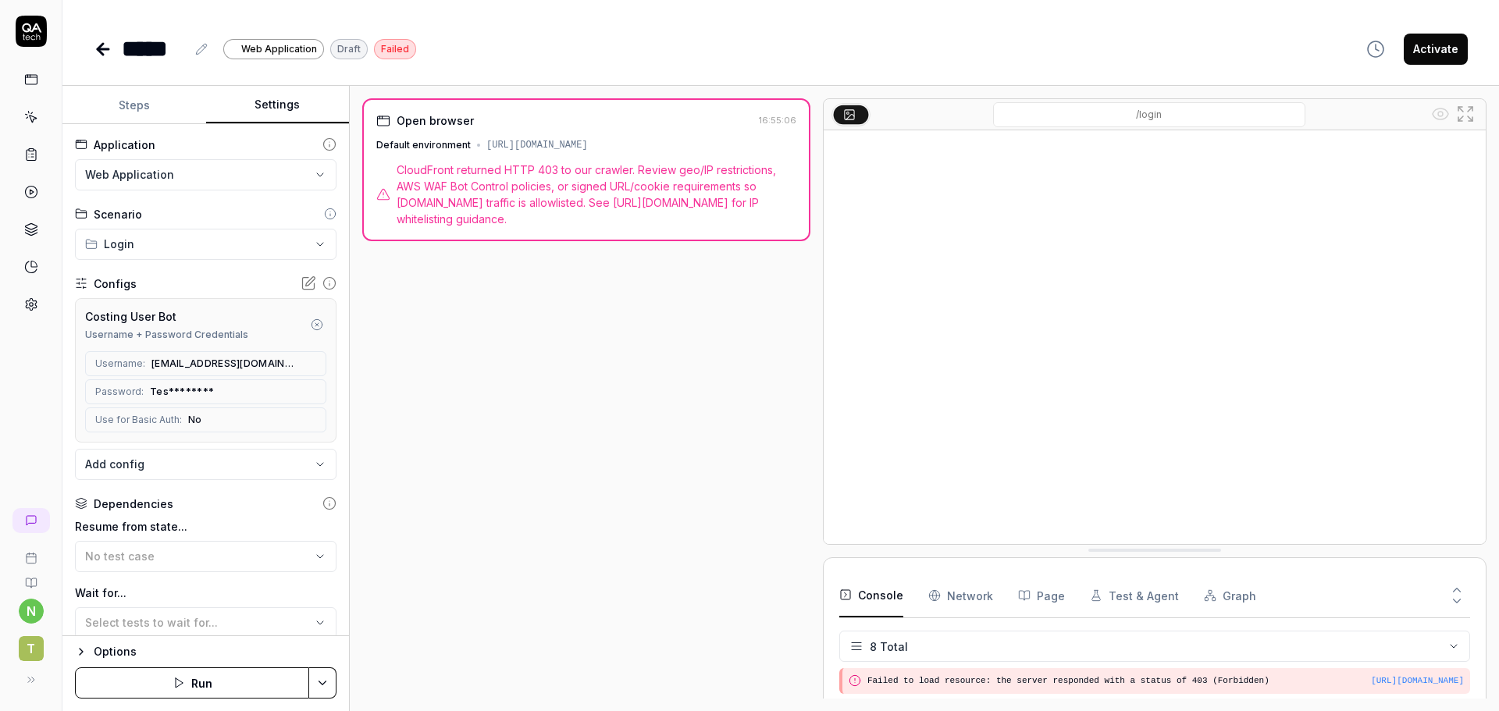
scroll to position [166, 0]
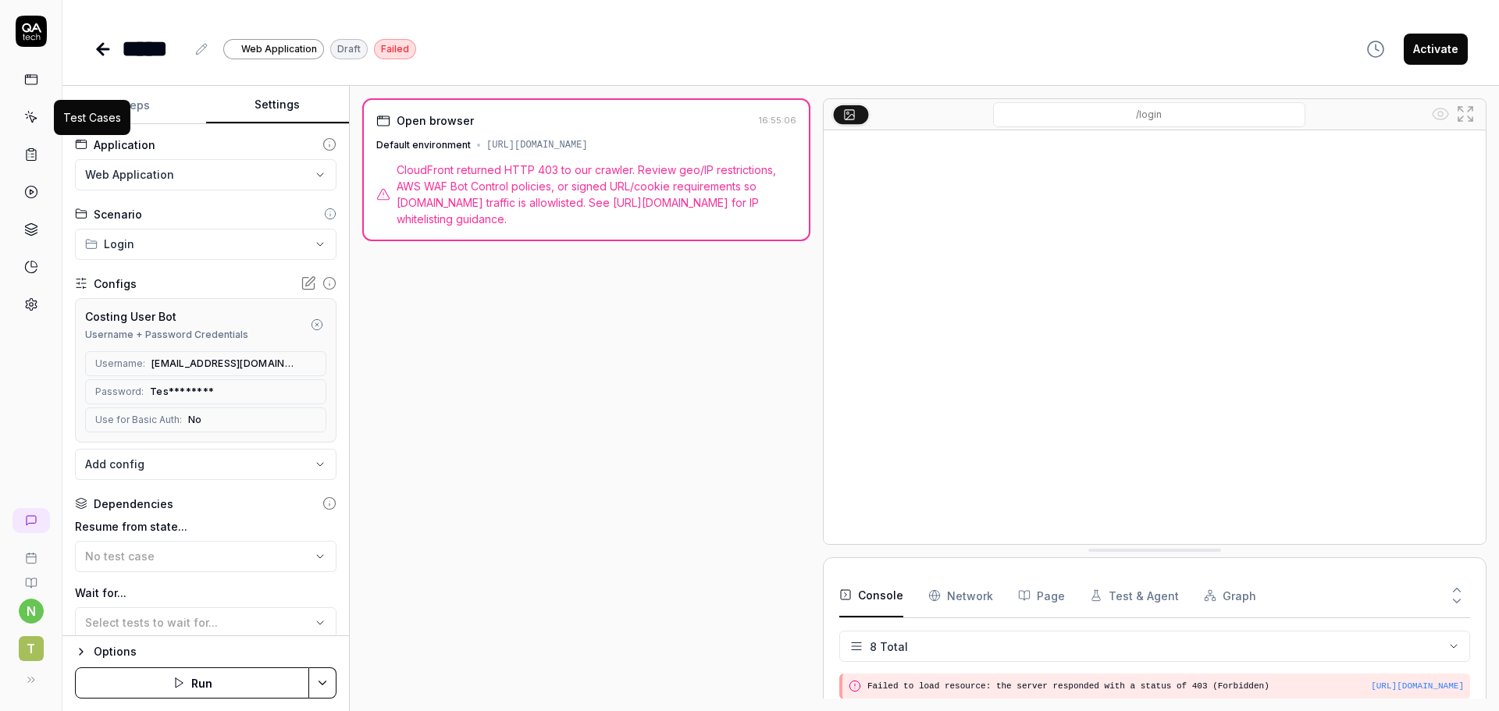
click at [31, 121] on icon at bounding box center [32, 119] width 7 height 7
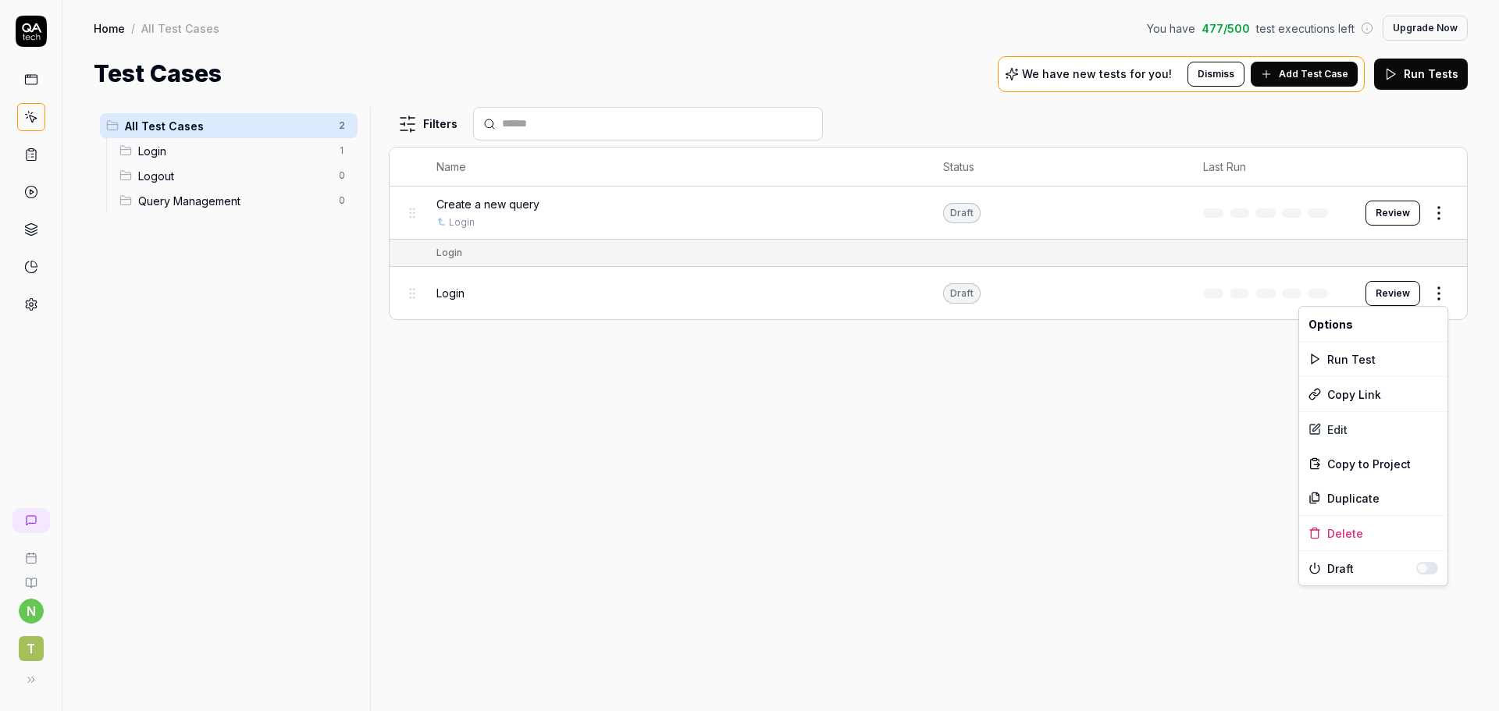
click at [1435, 297] on html "n T Home / All Test Cases You have 477 / 500 test executions left Upgrade Now H…" at bounding box center [749, 355] width 1499 height 711
click at [34, 148] on html "n T Home / All Test Cases You have 477 / 500 test executions left Upgrade Now H…" at bounding box center [749, 355] width 1499 height 711
click at [34, 197] on circle at bounding box center [31, 193] width 12 height 12
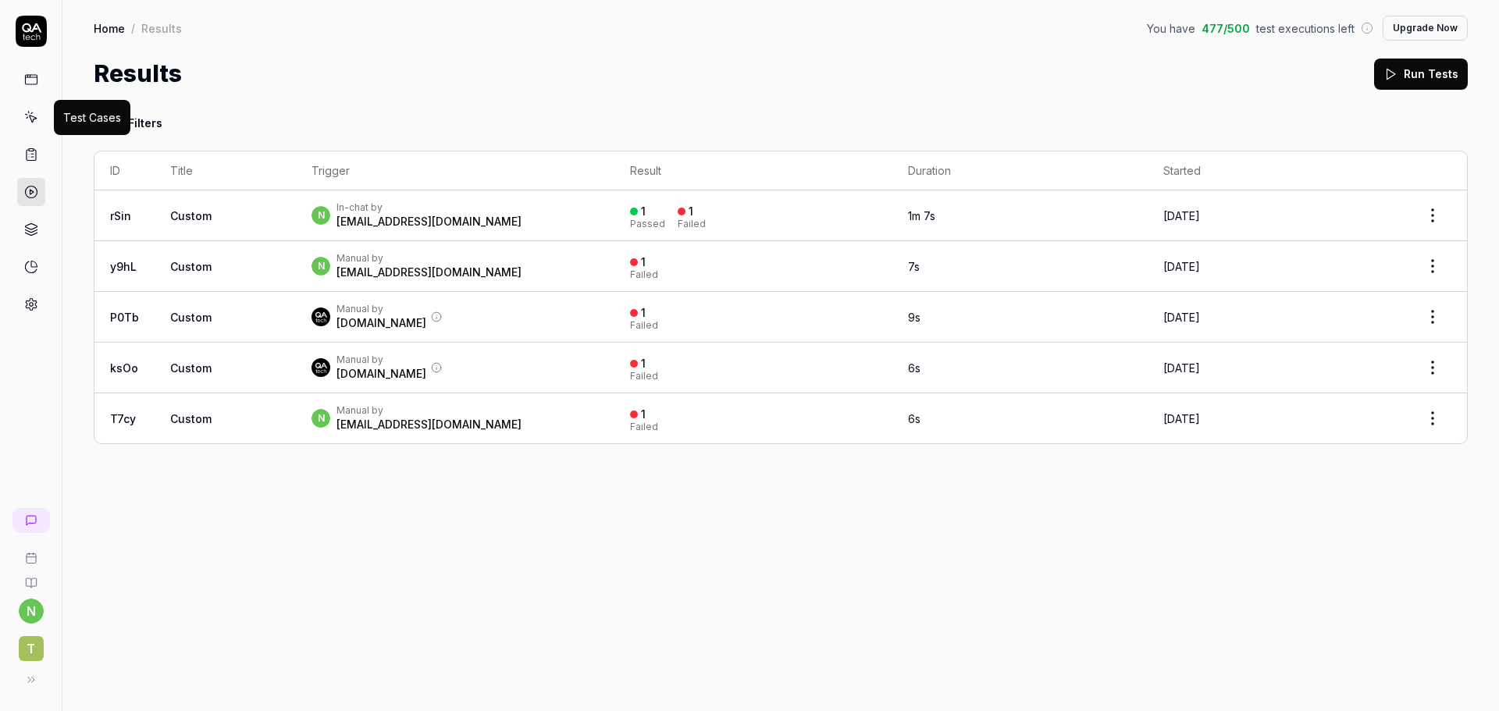
click at [25, 118] on icon at bounding box center [31, 117] width 14 height 14
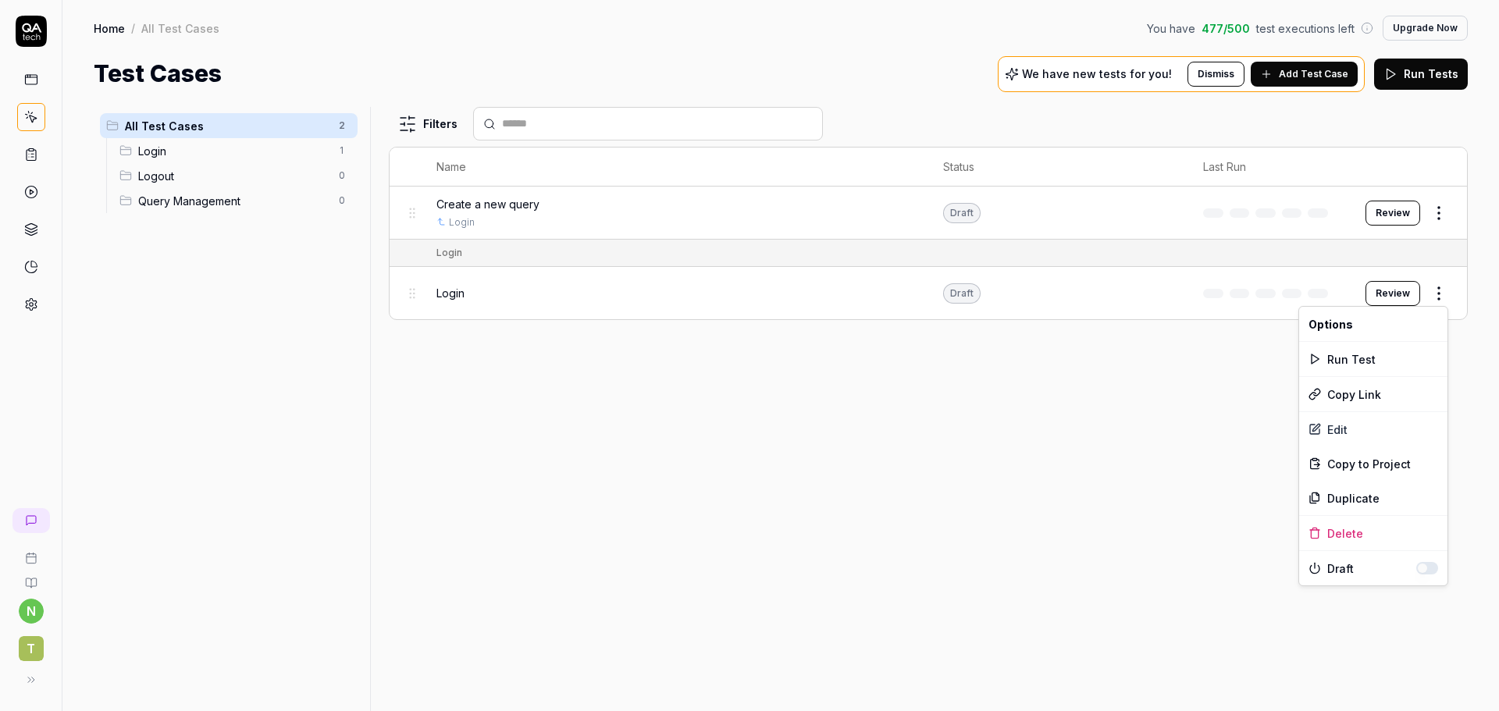
click at [1438, 294] on html "n T Home / All Test Cases You have 477 / 500 test executions left Upgrade Now H…" at bounding box center [749, 355] width 1499 height 711
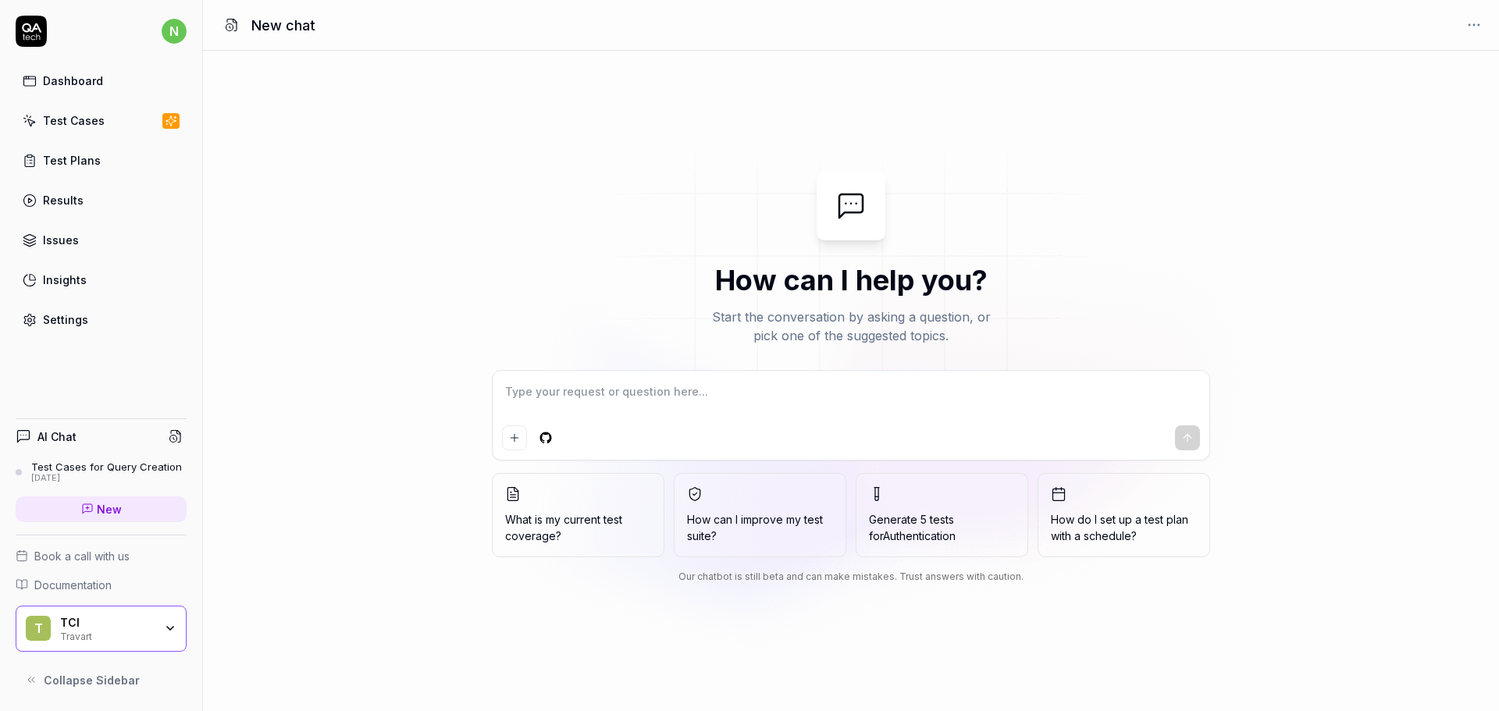
click at [605, 395] on textarea at bounding box center [851, 399] width 698 height 39
type textarea "*"
type textarea "w"
type textarea "*"
type textarea "wh"
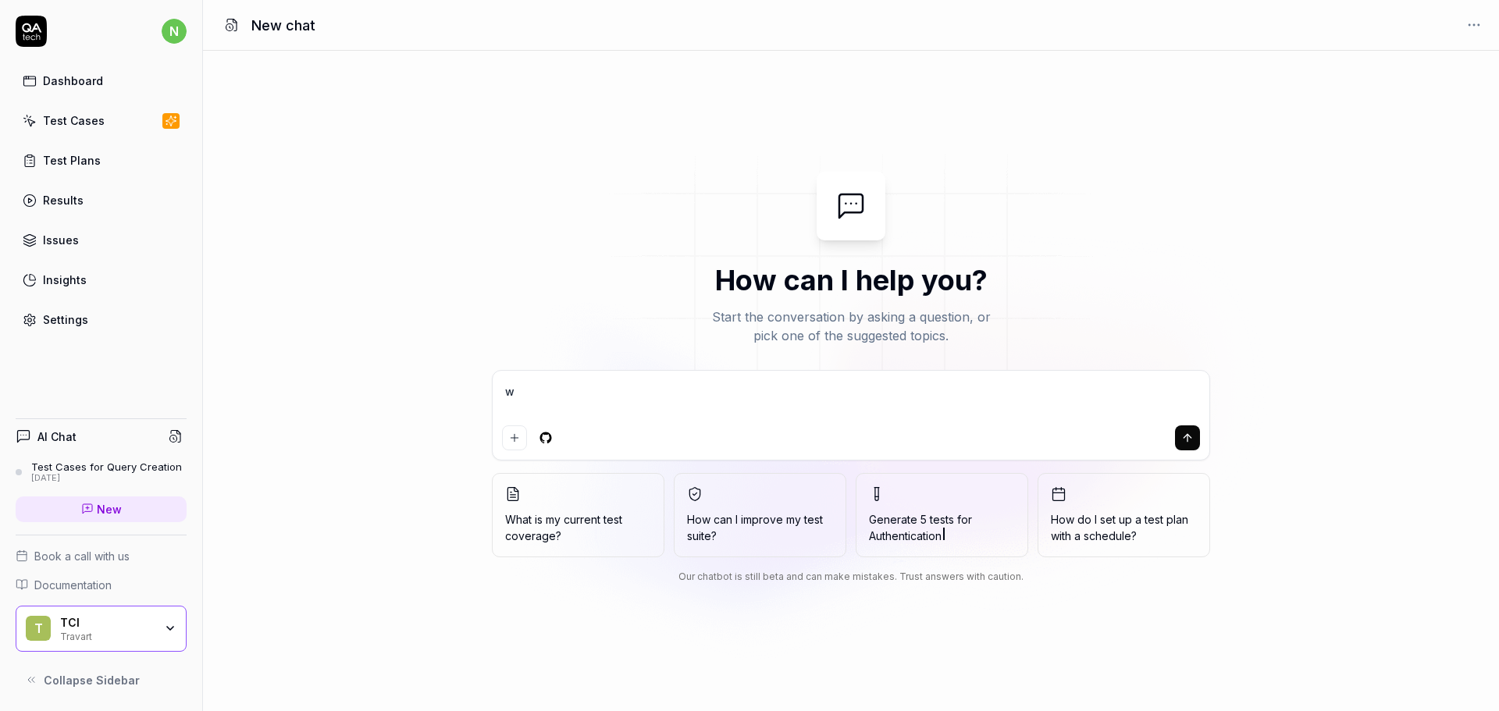
type textarea "*"
type textarea "why"
type textarea "*"
type textarea "why"
type textarea "*"
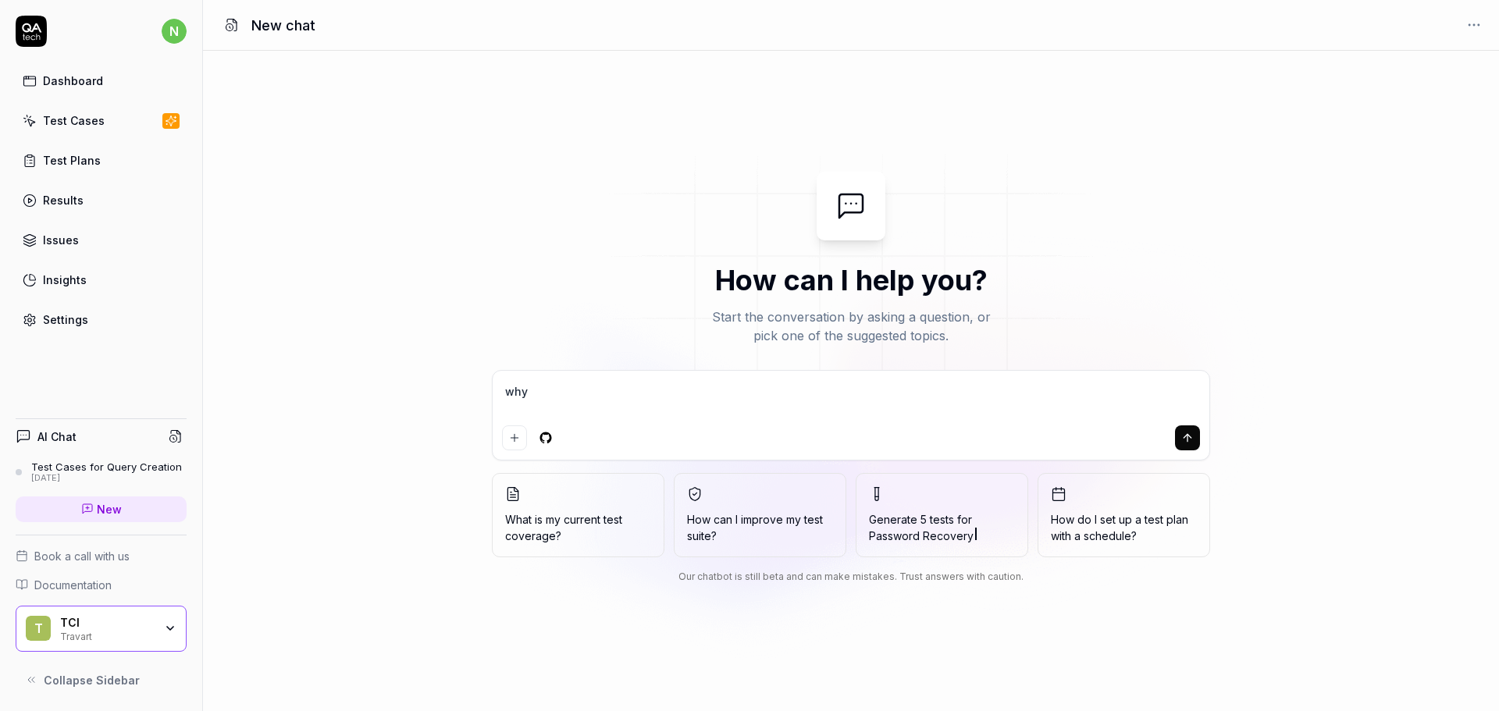
type textarea "why s"
type textarea "*"
type textarea "why sy"
type textarea "*"
type textarea "why sys"
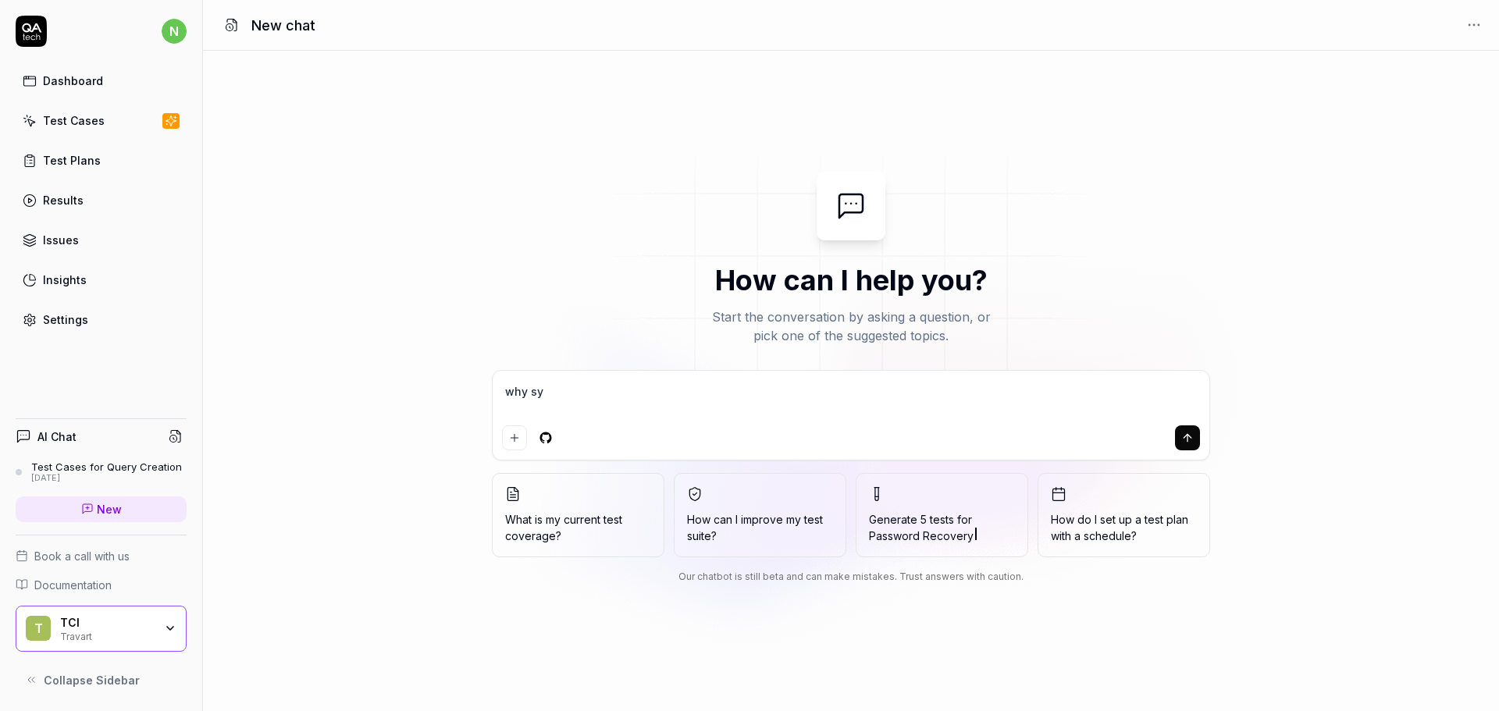
type textarea "*"
type textarea "why syst"
type textarea "*"
type textarea "why syste"
type textarea "*"
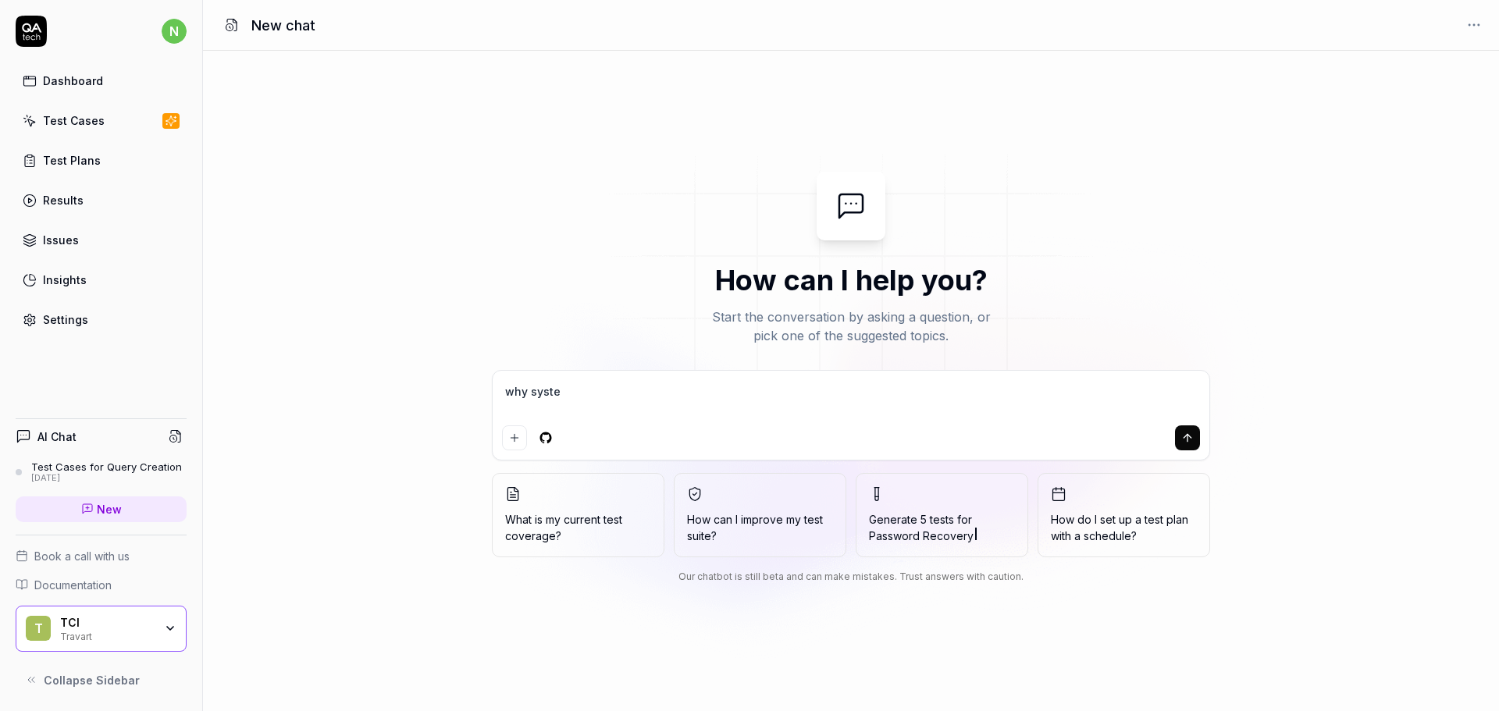
type textarea "why system"
type textarea "*"
type textarea "why system"
type textarea "*"
type textarea "why system i"
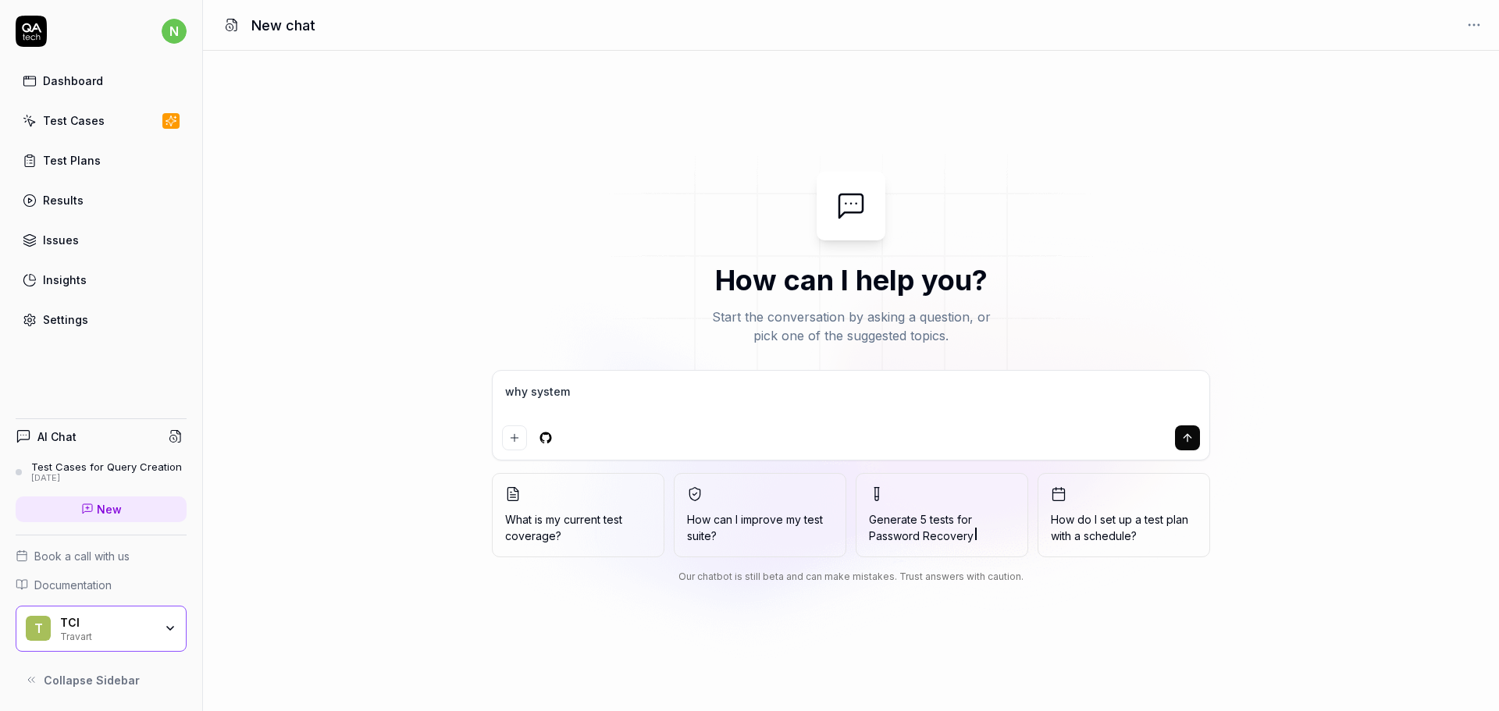
type textarea "*"
type textarea "why system is"
type textarea "*"
type textarea "why system is"
type textarea "*"
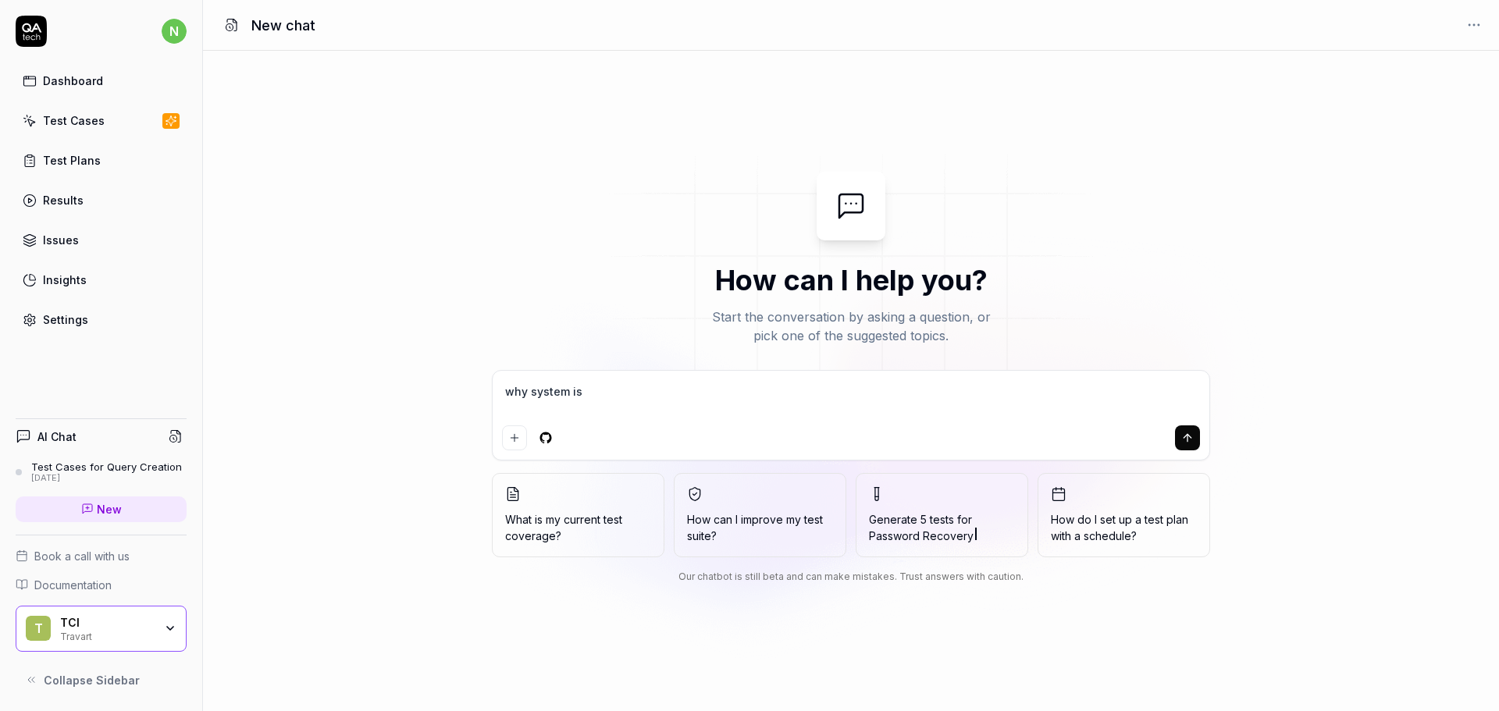
type textarea "why system is p"
type textarea "*"
type textarea "why system is pi"
type textarea "*"
type textarea "why system is pic"
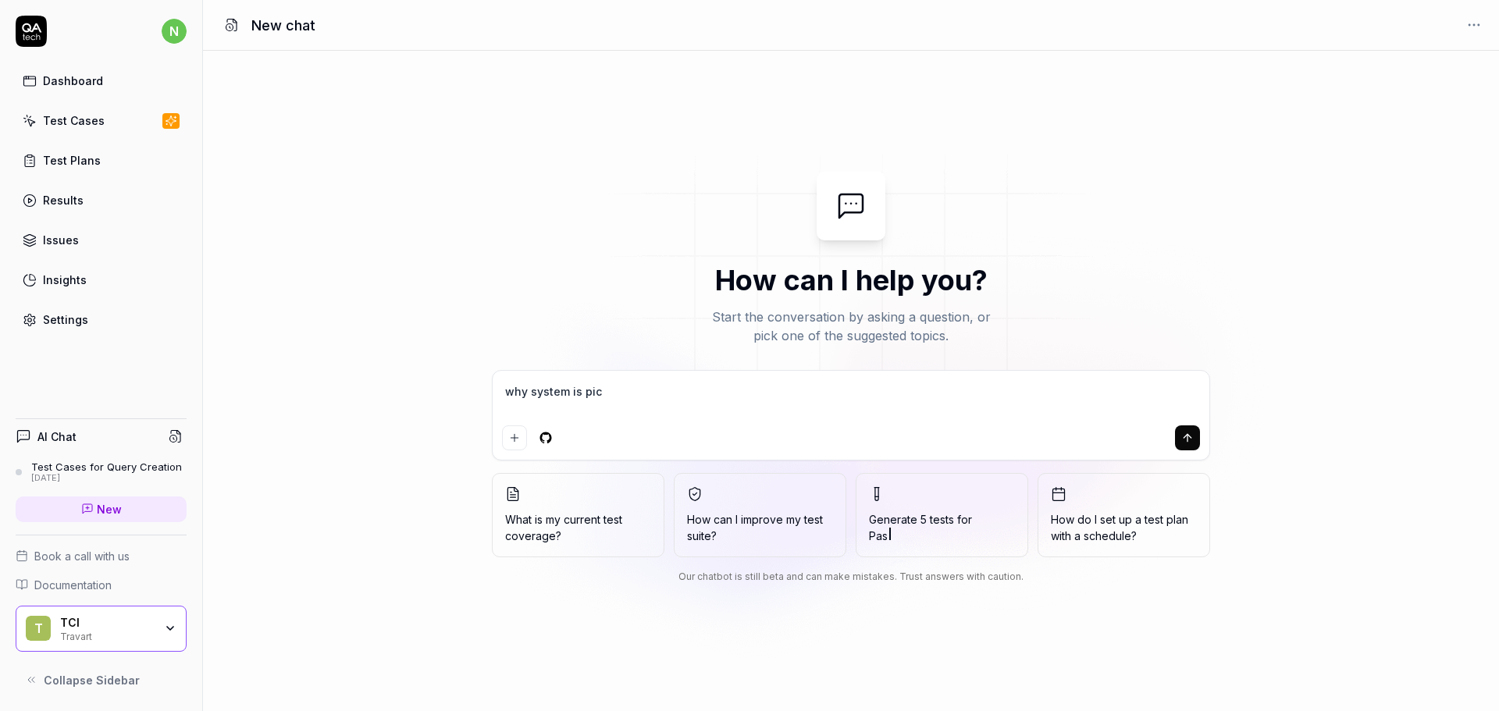
type textarea "*"
type textarea "why system is pick"
type textarea "*"
type textarea "why system is picki"
type textarea "*"
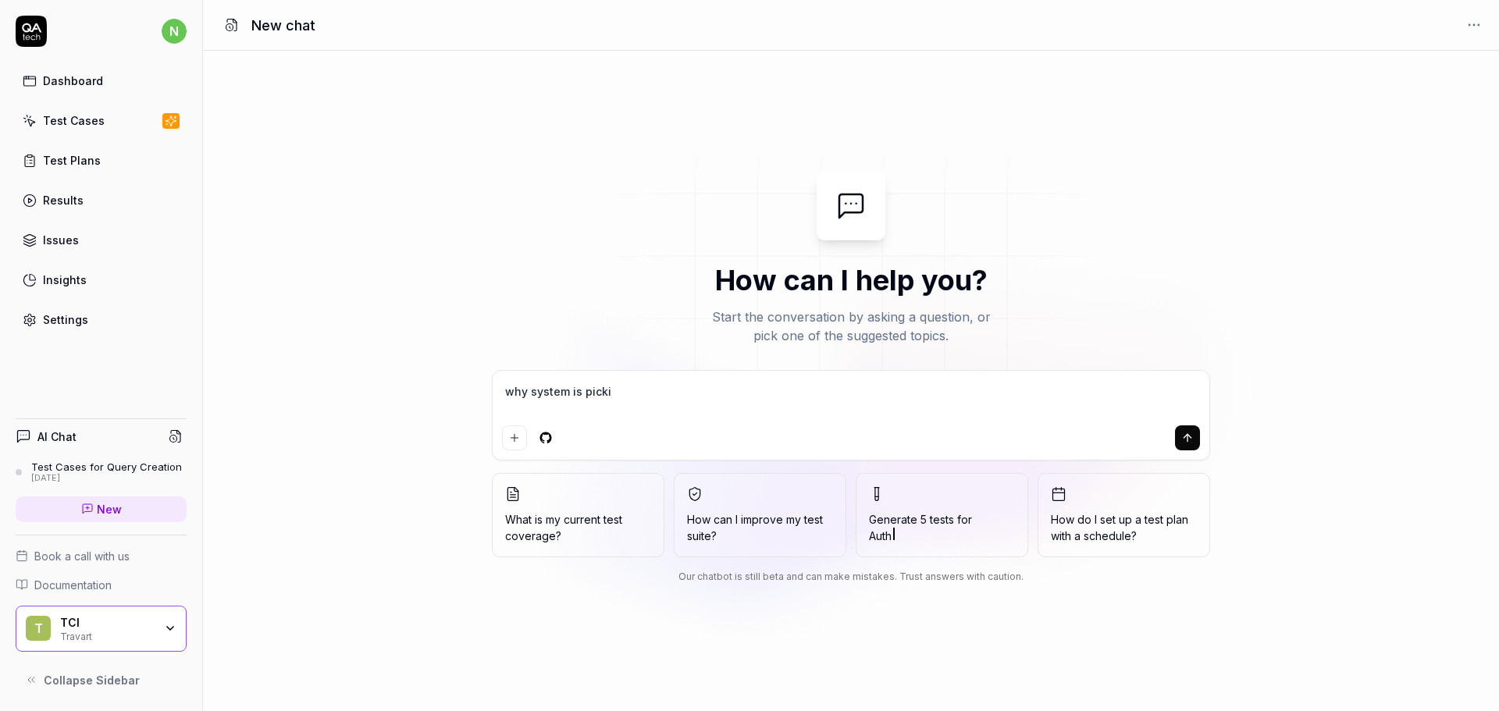
type textarea "why system is pickin"
type textarea "*"
type textarea "why system is picking"
type textarea "*"
type textarea "why system is npicking"
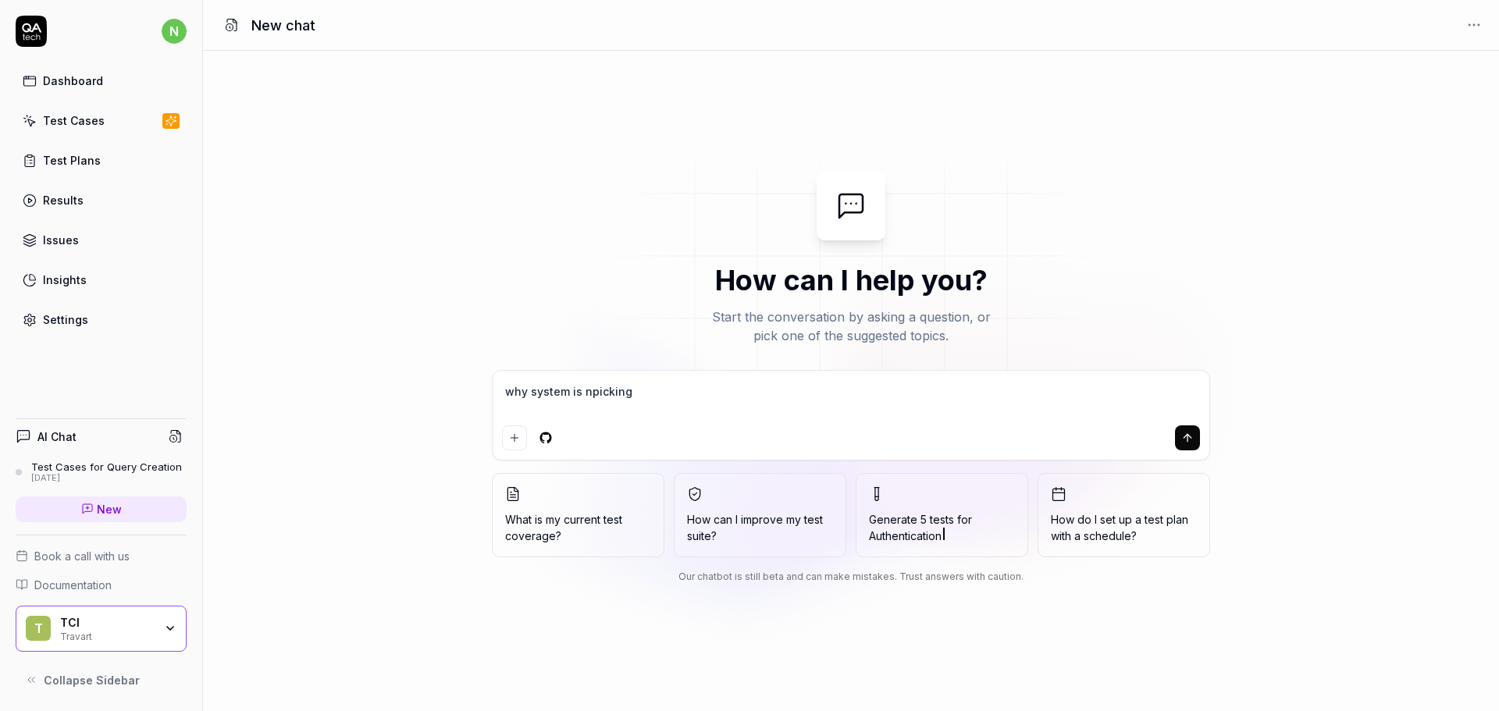
type textarea "*"
type textarea "why system is nopicking"
type textarea "*"
type textarea "why system is notpicking"
type textarea "*"
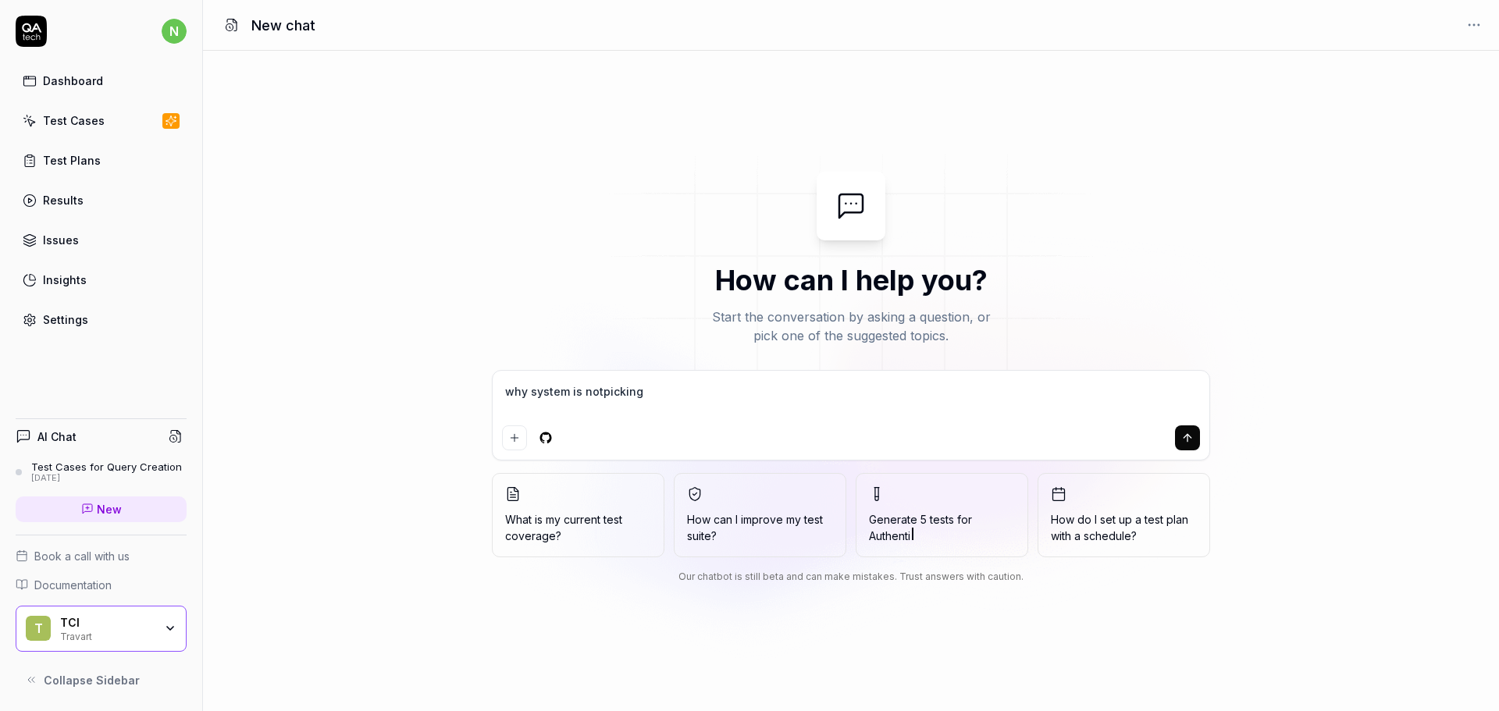
type textarea "why system is not picking"
type textarea "*"
type textarea "why system is not picking"
type textarea "*"
type textarea "why system is not picking d"
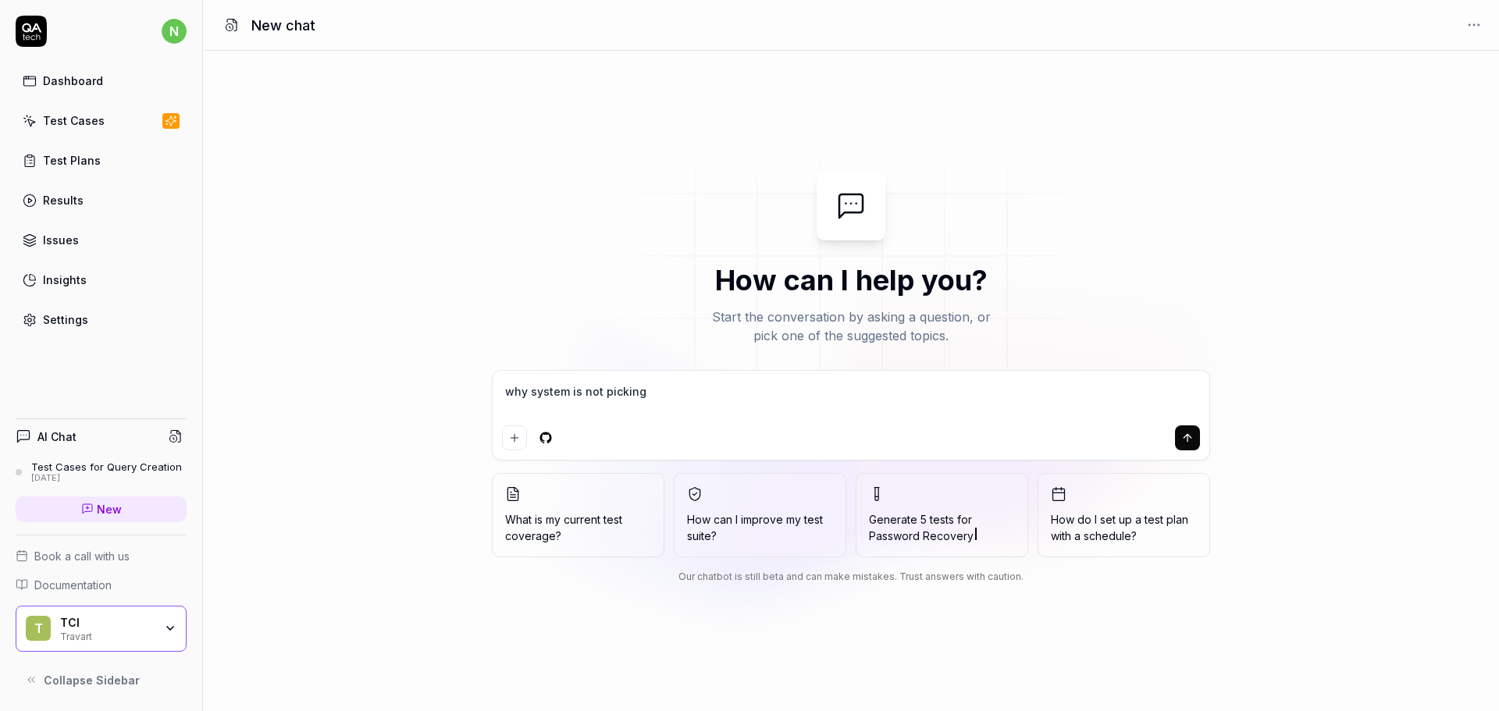
type textarea "*"
type textarea "why system is not picking de"
type textarea "*"
type textarea "why system is not picking def"
type textarea "*"
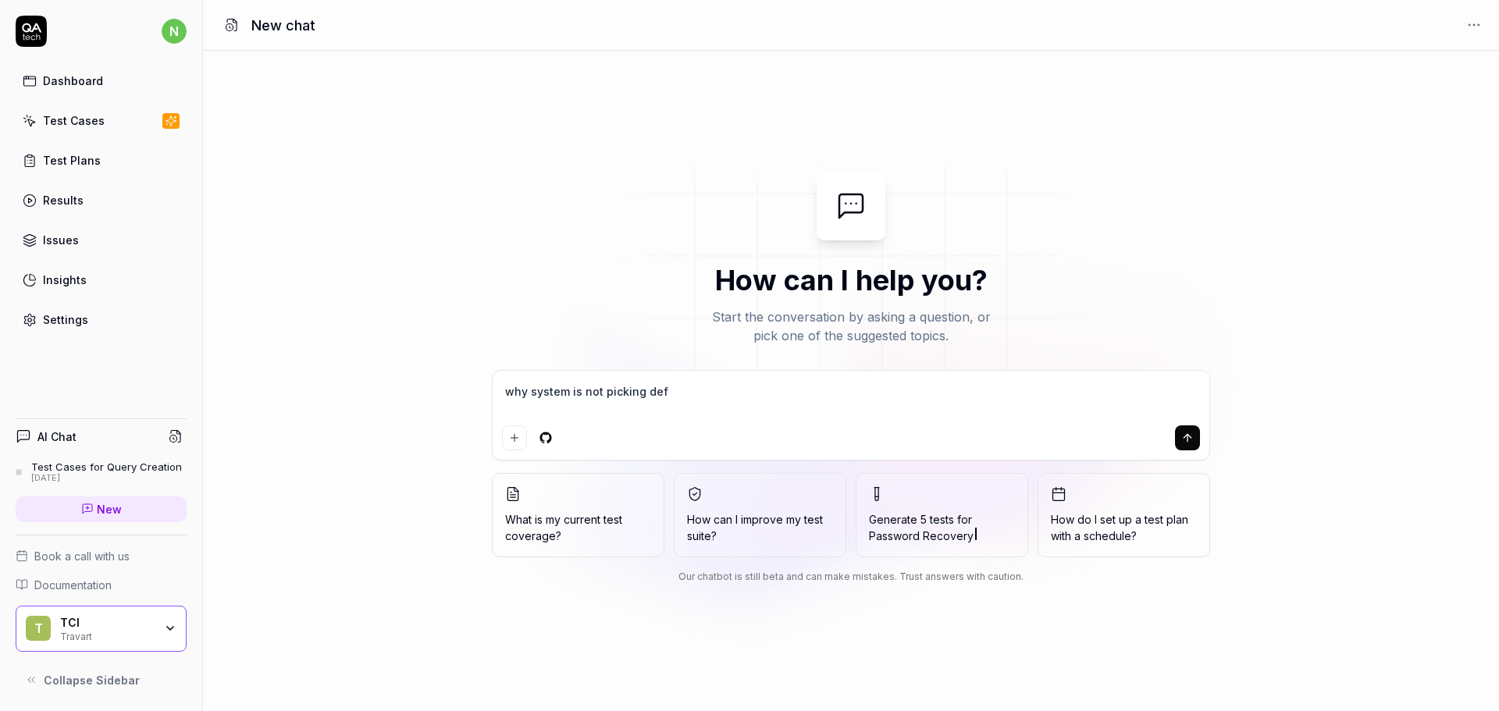
type textarea "why system is not picking defa"
type textarea "*"
type textarea "why system is not picking defau"
type textarea "*"
type textarea "why system is not picking defaul"
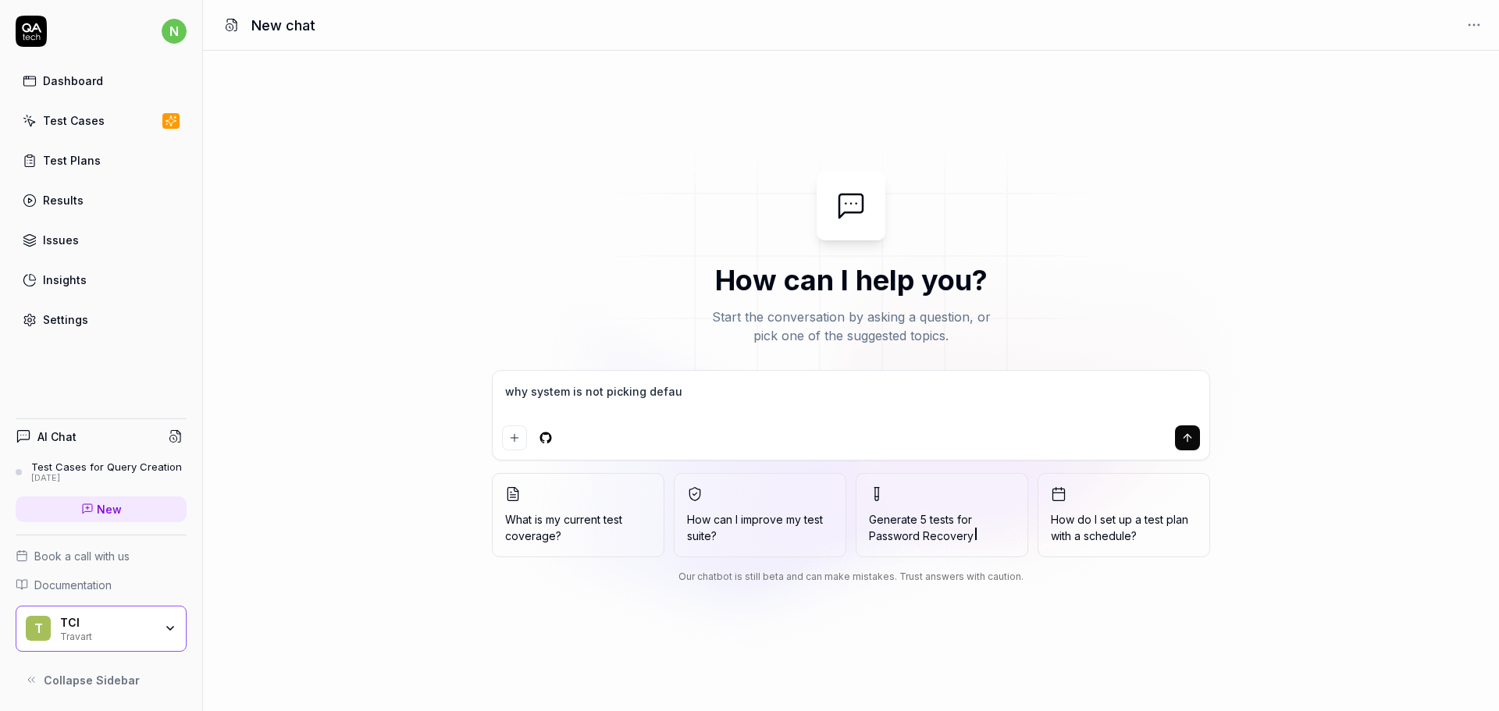
type textarea "*"
type textarea "why system is not picking default"
type textarea "*"
type textarea "why system is not picking default"
type textarea "*"
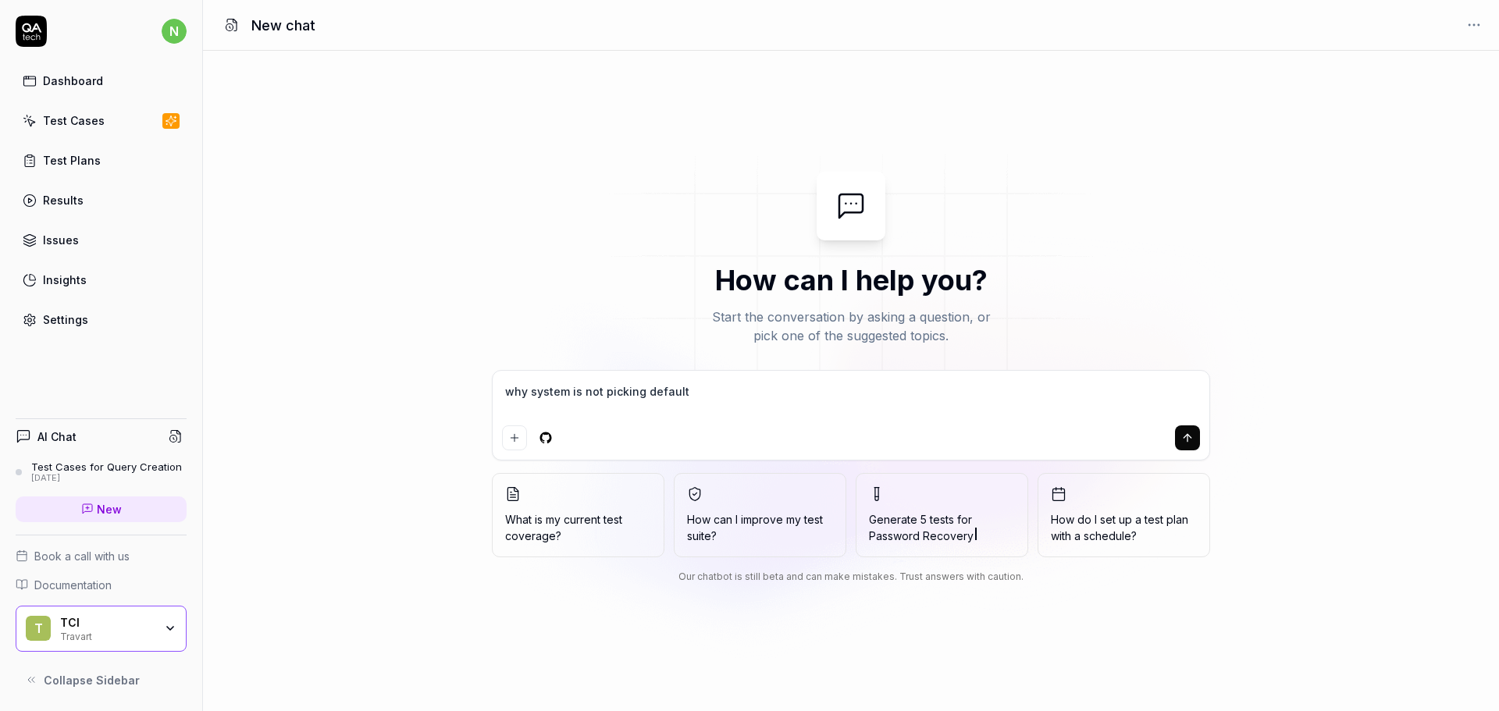
type textarea "why system is not picking default u"
type textarea "*"
type textarea "why system is not picking default ur"
type textarea "*"
type textarea "why system is not picking default url"
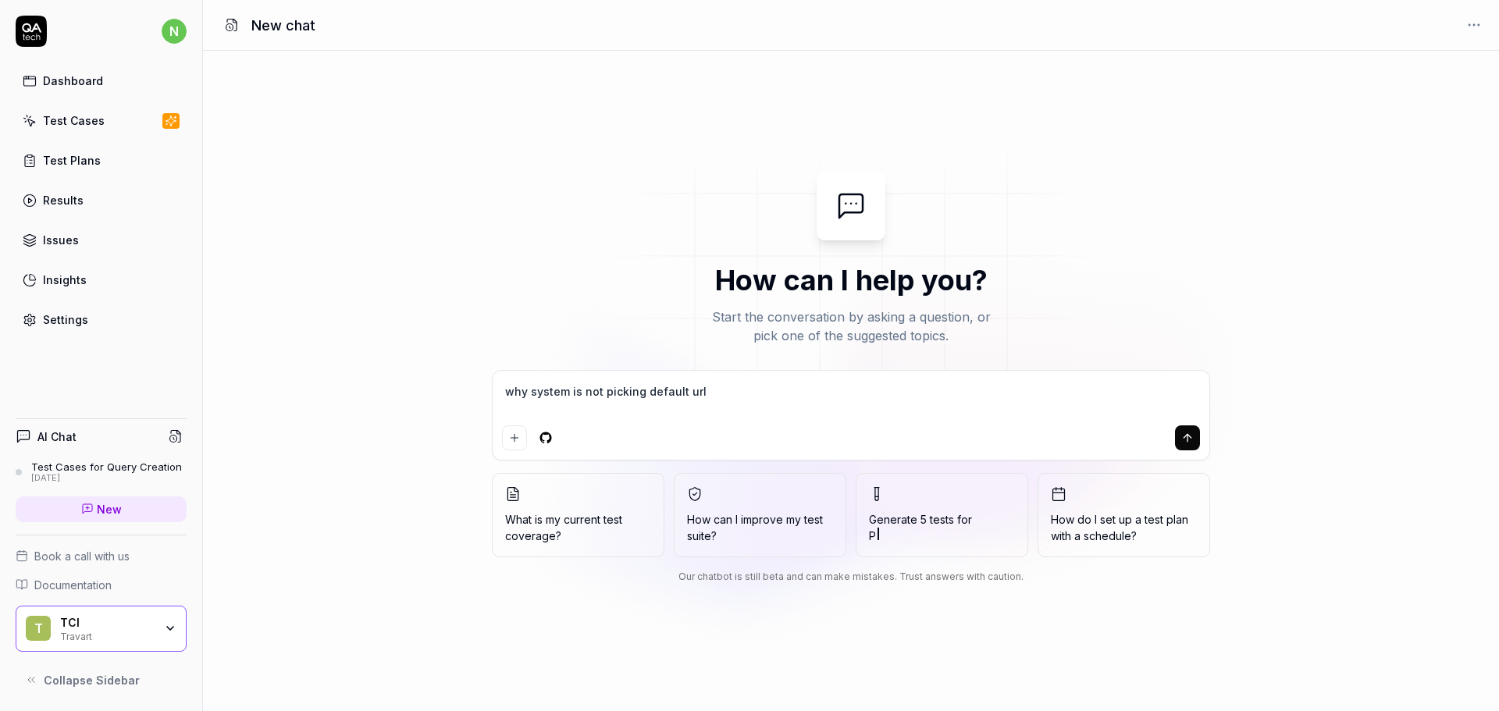
type textarea "*"
type textarea "why system is not picking default url"
type textarea "*"
type textarea "why system is not picking default url d"
type textarea "*"
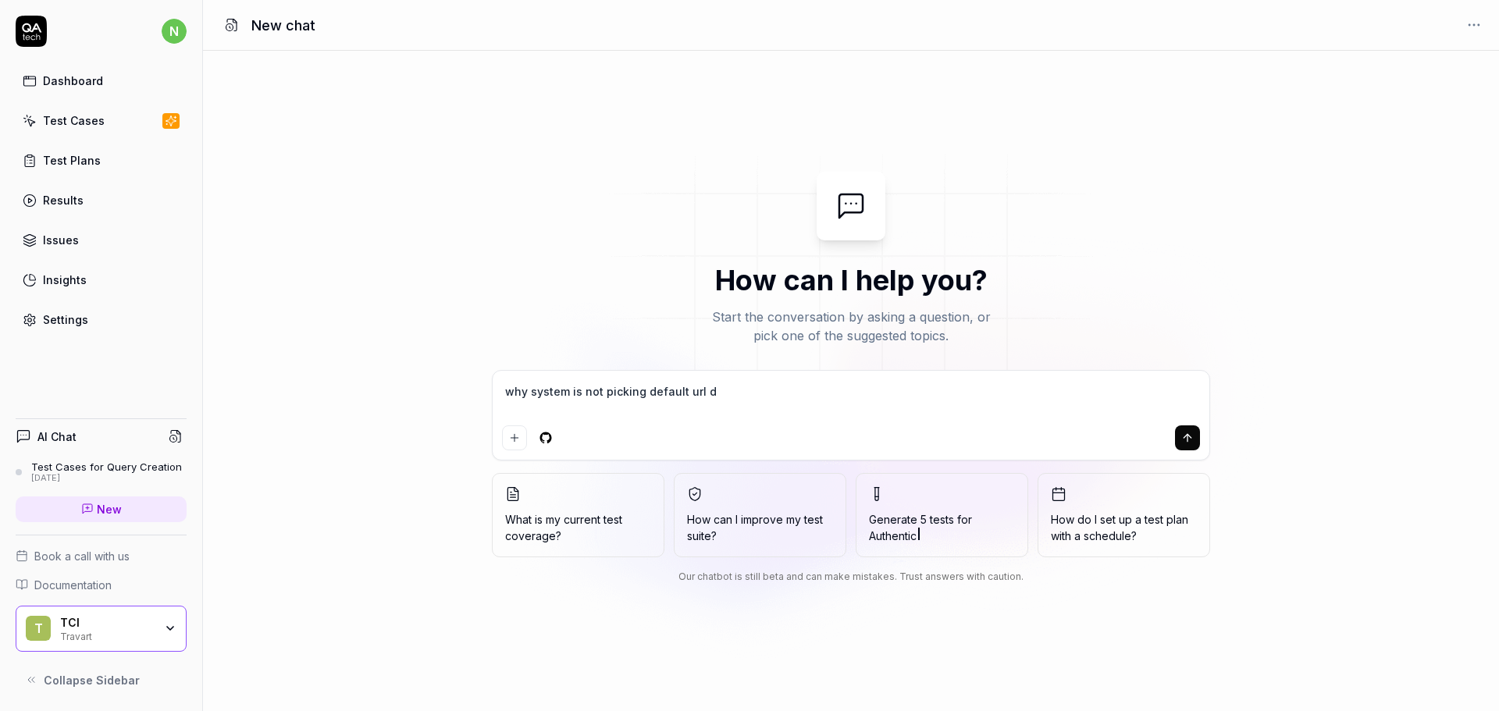
type textarea "why system is not picking default url du"
type textarea "*"
type textarea "why system is not picking default url dur"
type textarea "*"
type textarea "why system is not picking default url duri"
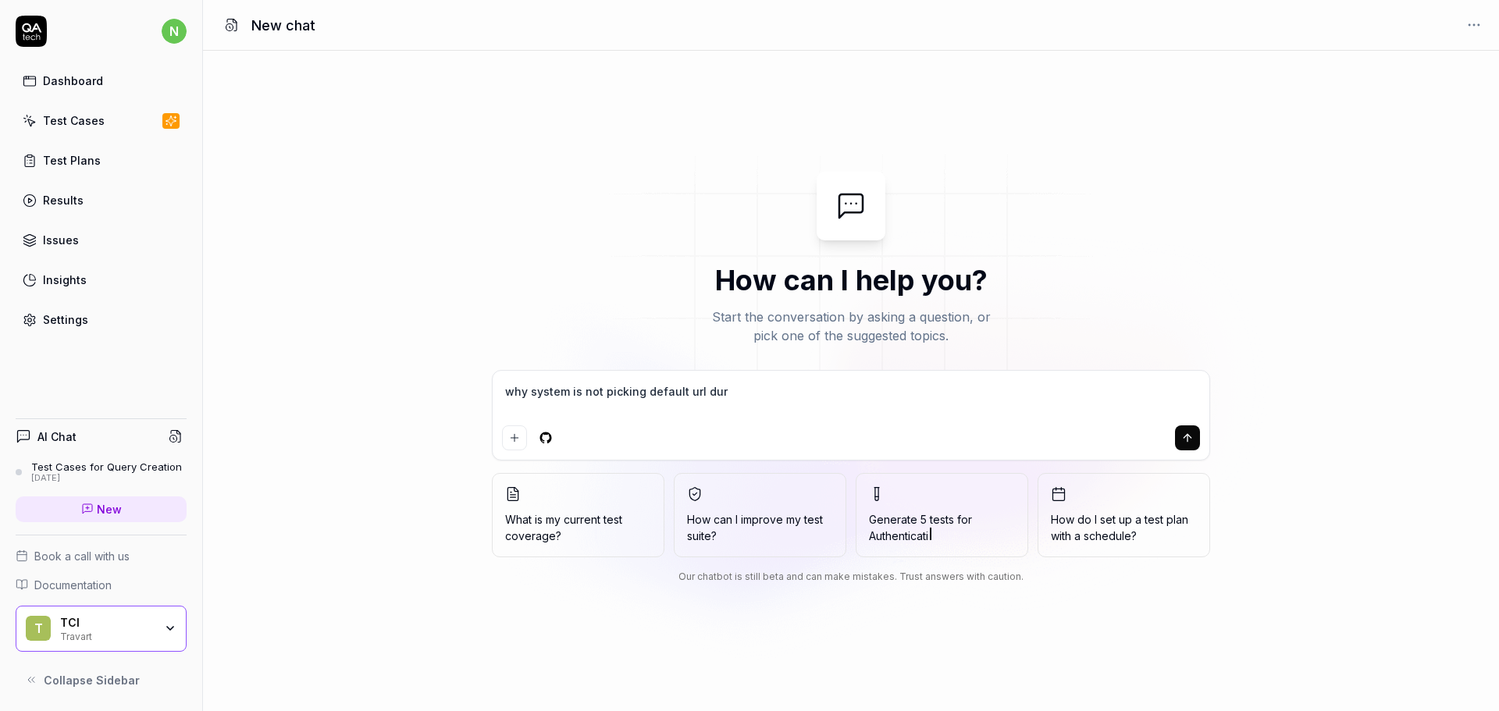
type textarea "*"
type textarea "why system is not picking default url durin"
type textarea "*"
type textarea "why system is not picking default url during"
type textarea "*"
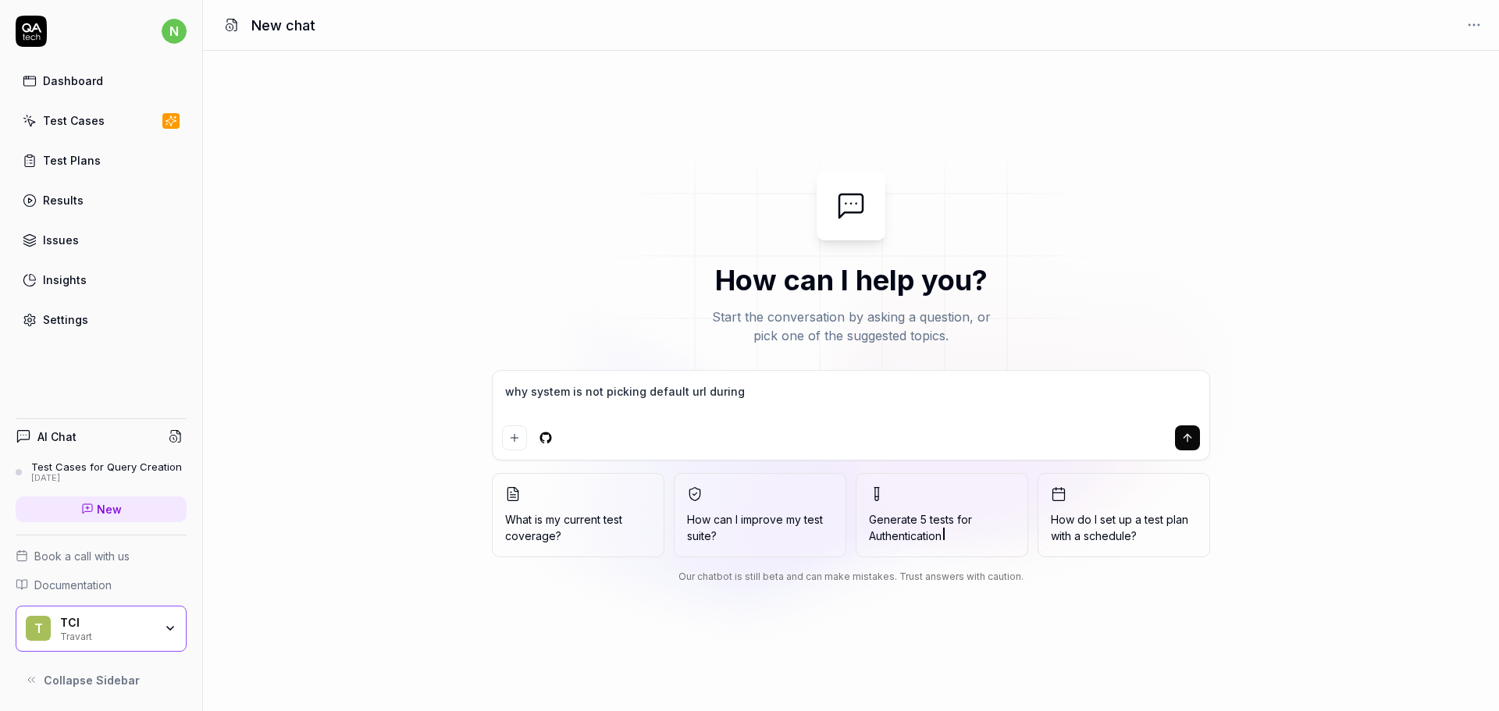
type textarea "why system is not picking default url during"
type textarea "*"
type textarea "why system is not picking default url during t"
type textarea "*"
type textarea "why system is not picking default url during te"
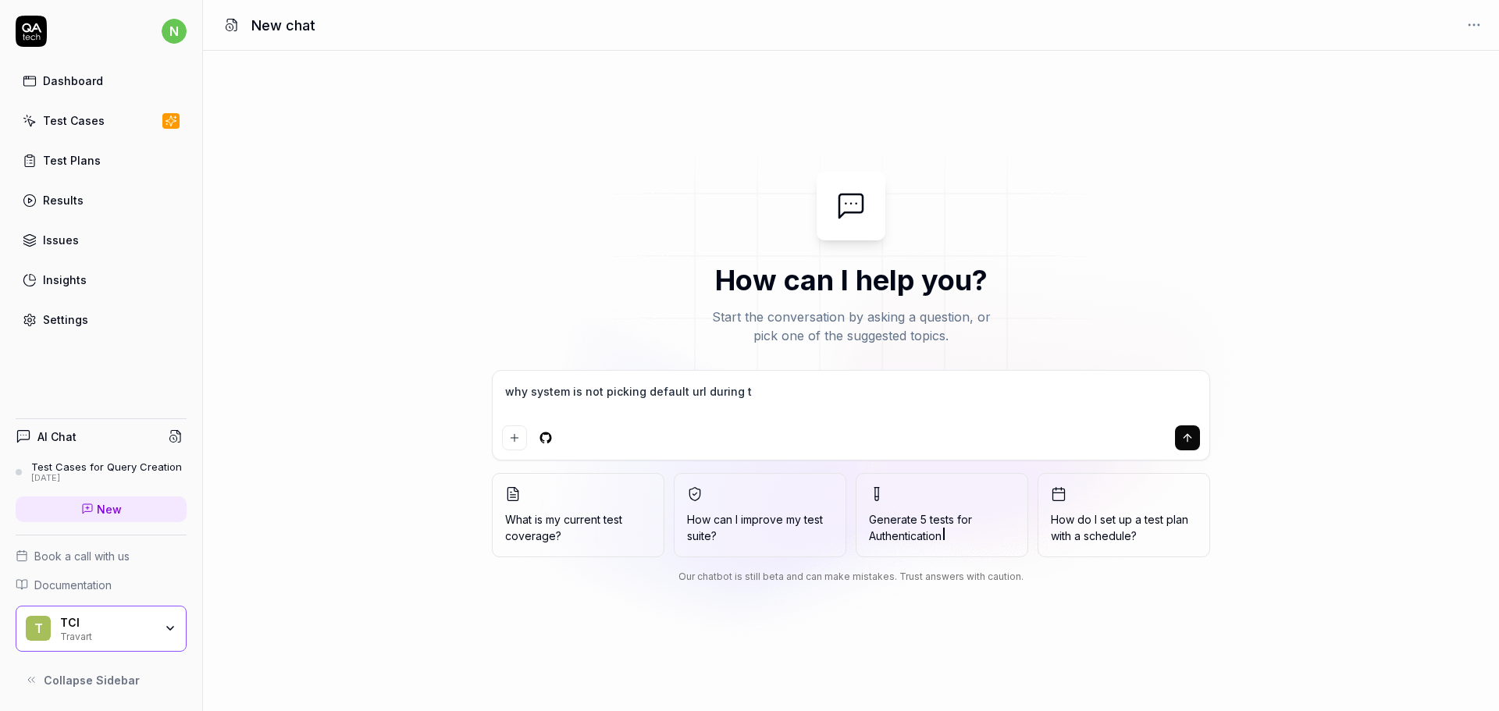
type textarea "*"
type textarea "why system is not picking default url during tes"
type textarea "*"
type textarea "why system is not picking default url during test"
type textarea "*"
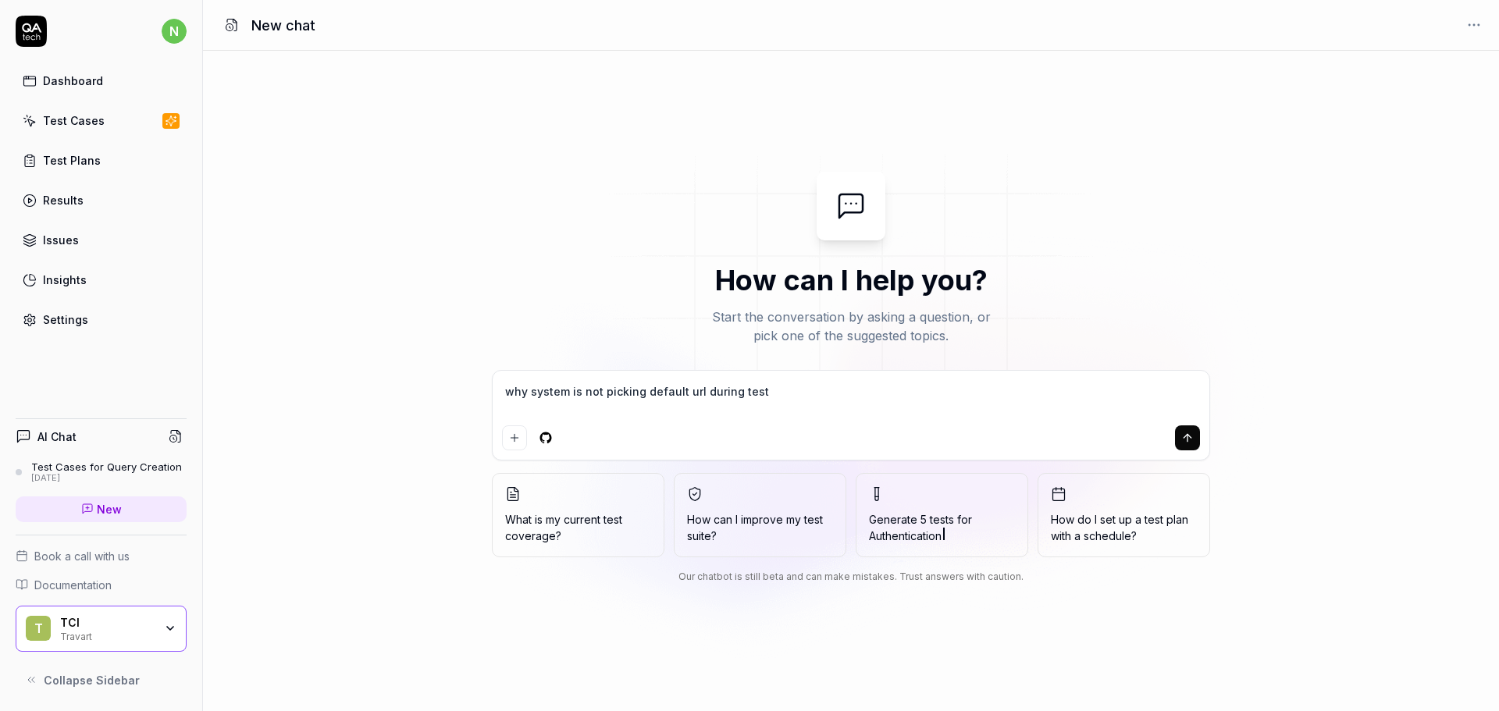
type textarea "why system is not picking default url during test"
type textarea "*"
type textarea "why system is not picking default url during test r"
type textarea "*"
type textarea "why system is not picking default url during test ru"
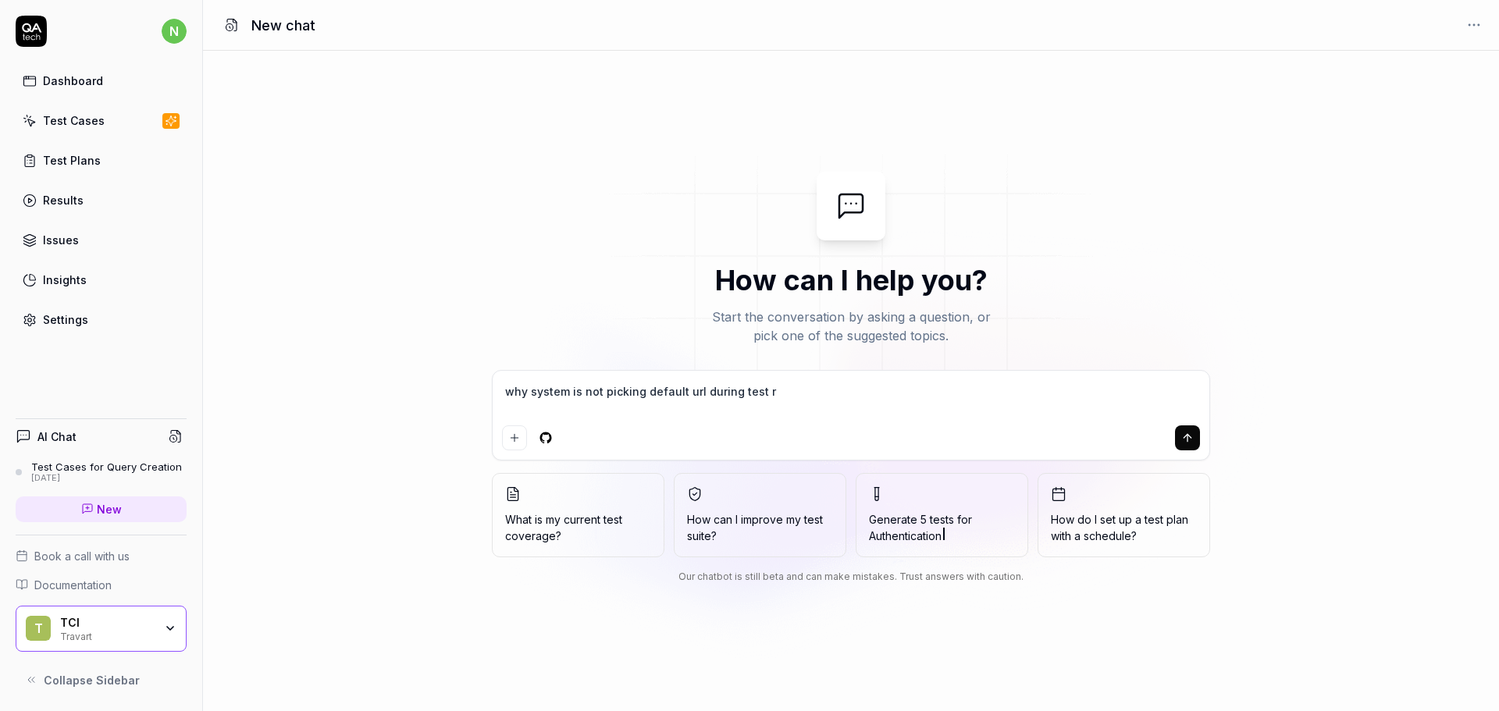
type textarea "*"
type textarea "why system is not picking default url during test run"
type textarea "*"
type textarea "why system is not picking default url during test run"
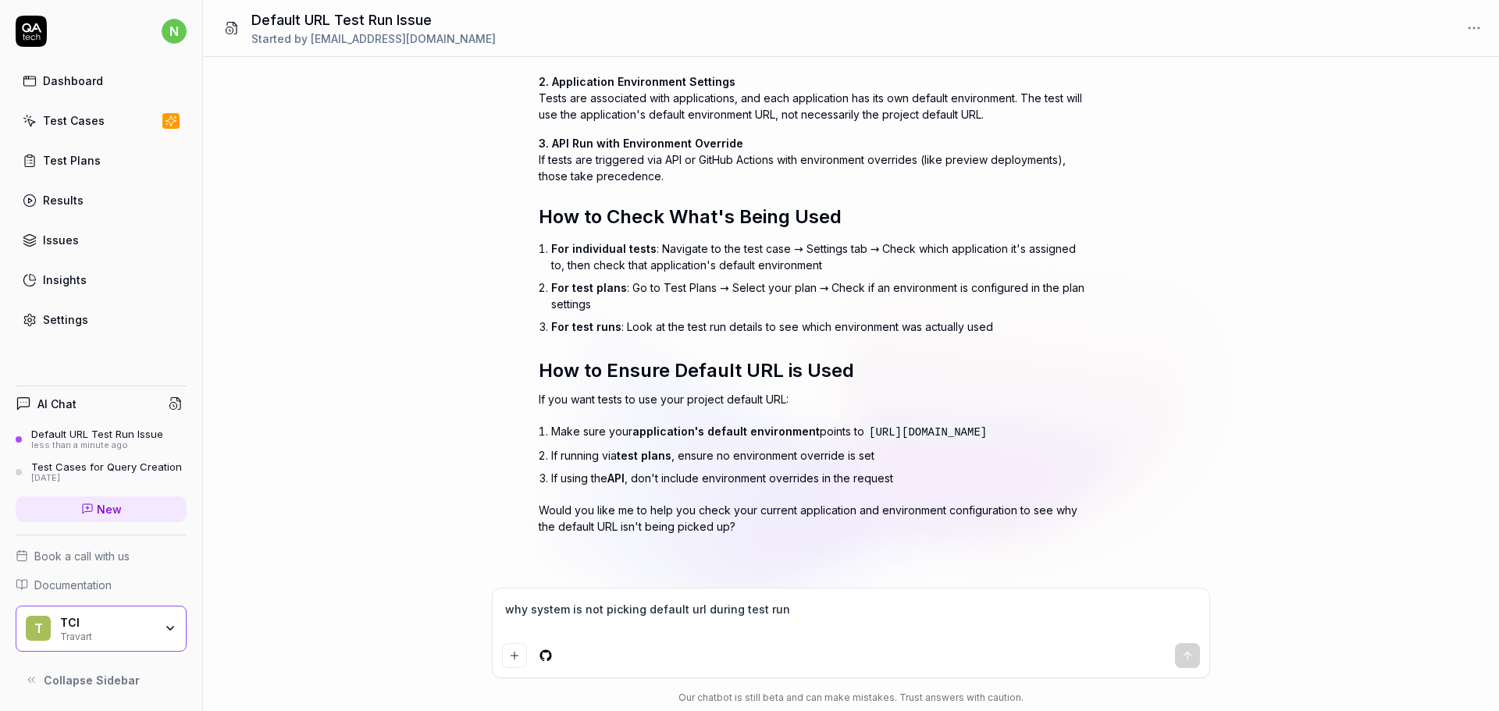
scroll to position [429, 0]
type textarea "*"
click at [512, 666] on button "Add attachment" at bounding box center [514, 656] width 25 height 25
click at [98, 126] on div "Test Cases" at bounding box center [74, 120] width 62 height 16
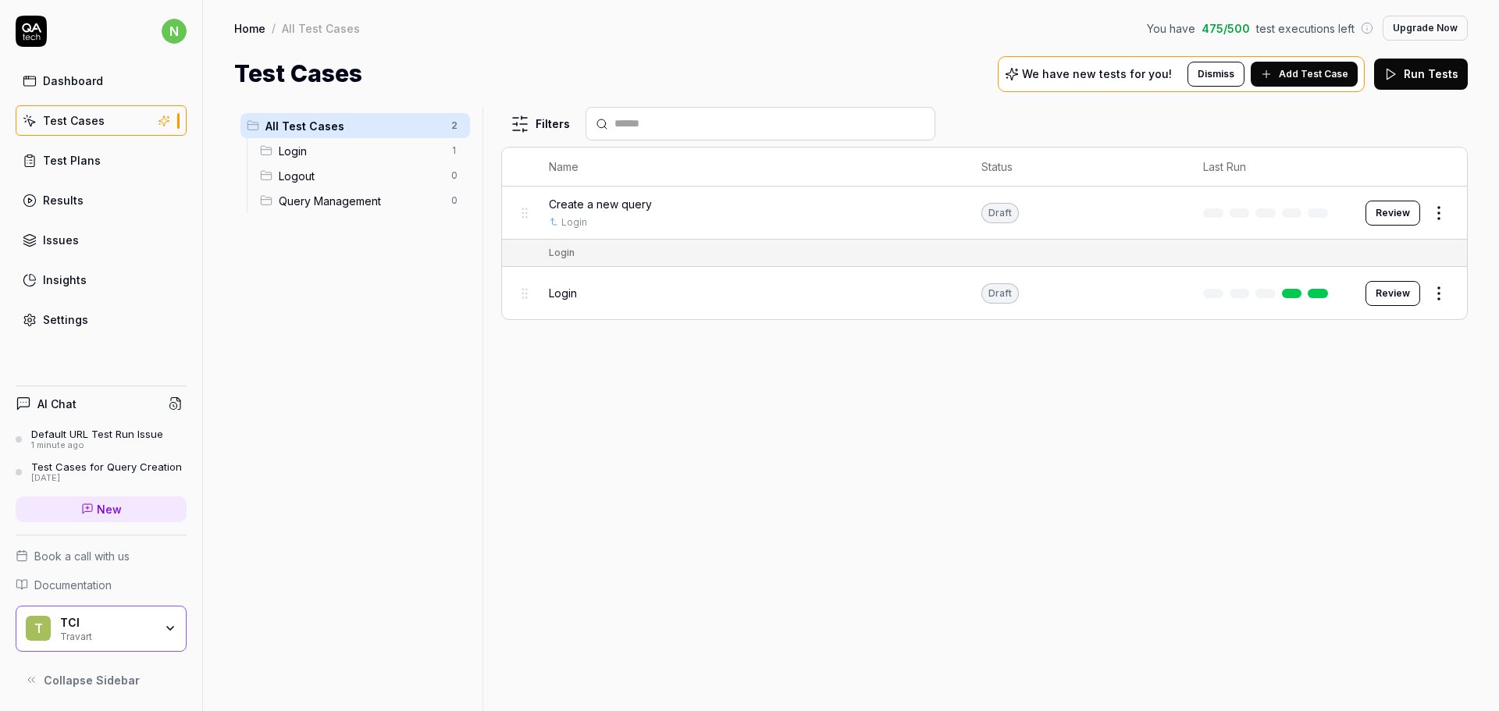
click at [1389, 209] on button "Review" at bounding box center [1393, 213] width 55 height 25
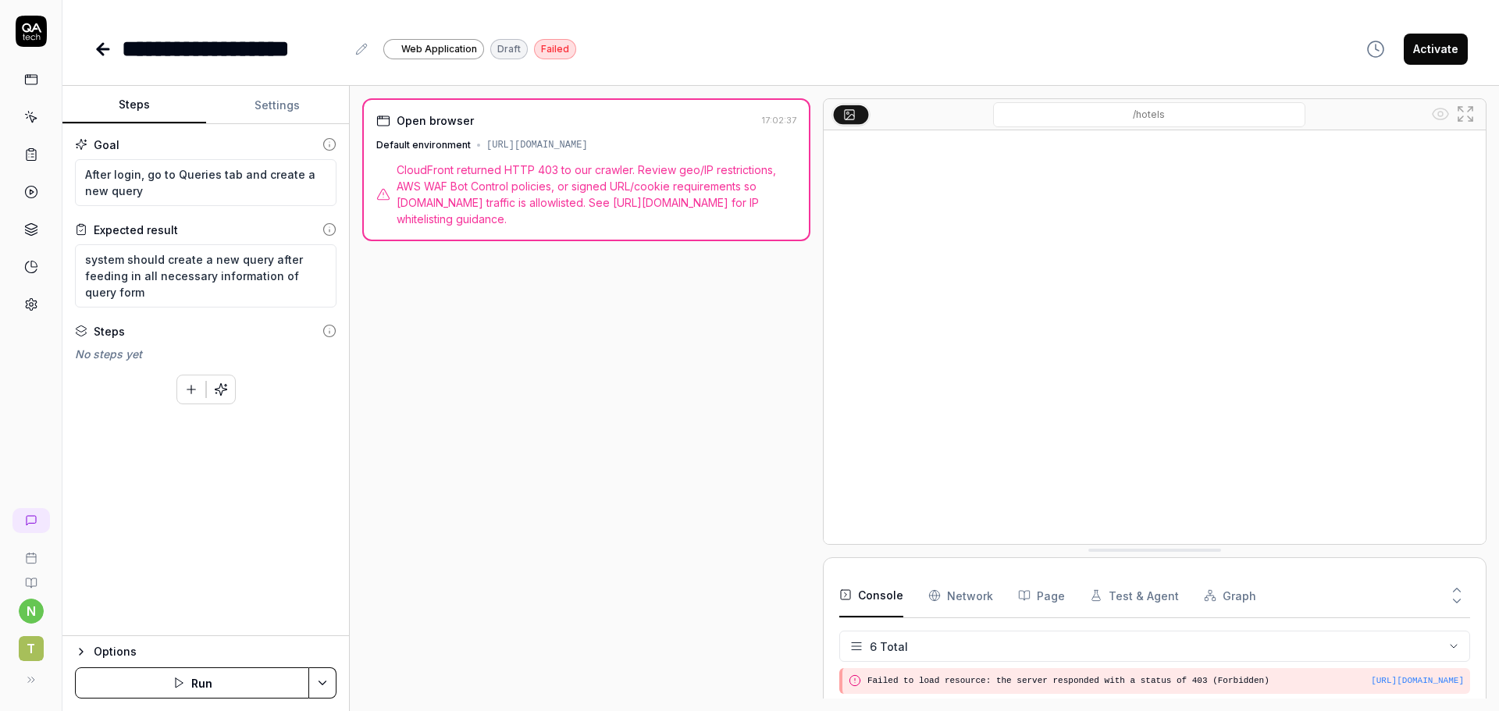
scroll to position [116, 0]
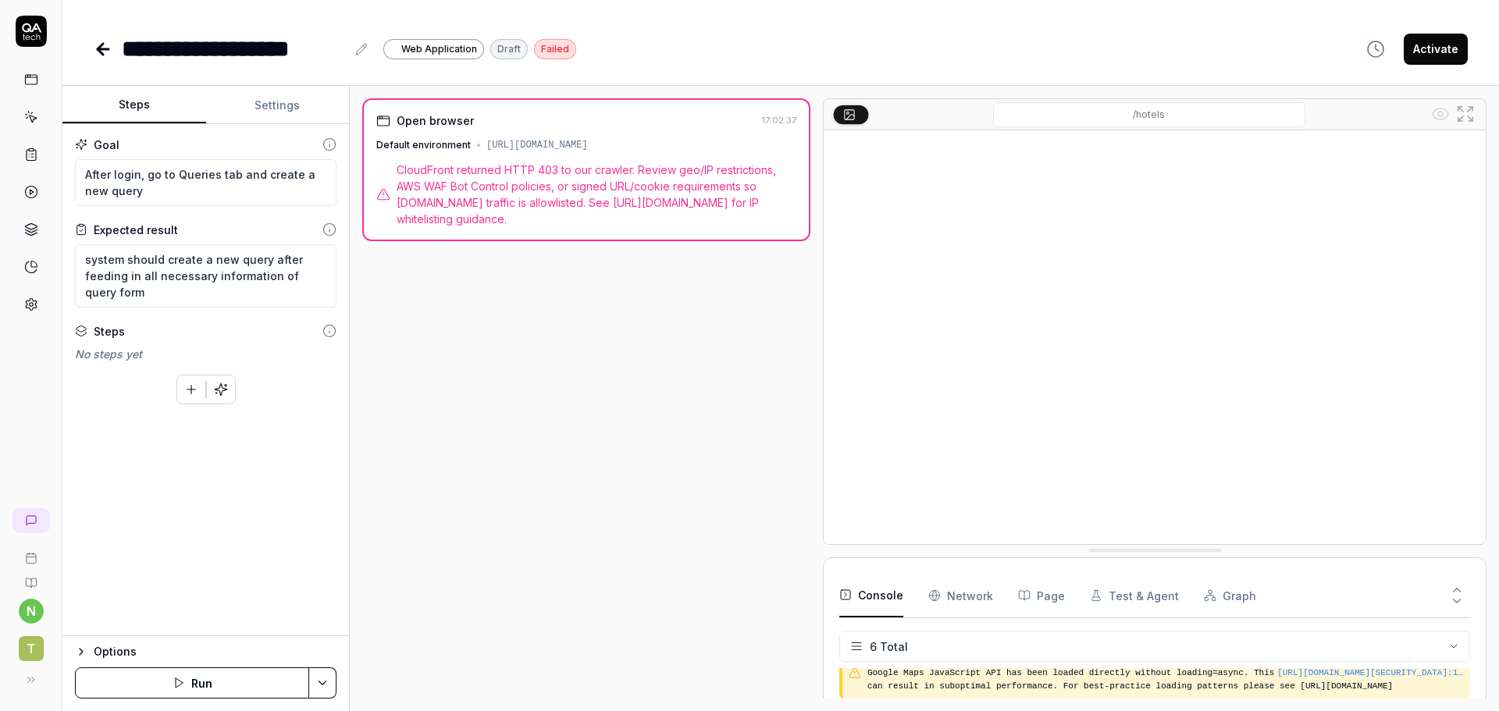
type textarea "*"
